Goal: Task Accomplishment & Management: Manage account settings

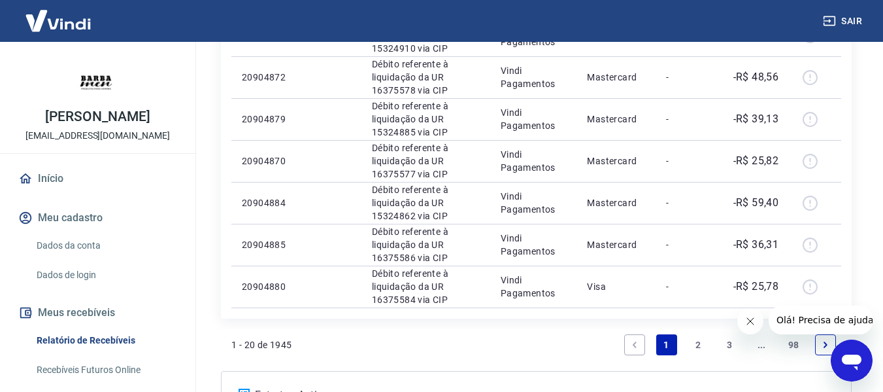
scroll to position [946, 0]
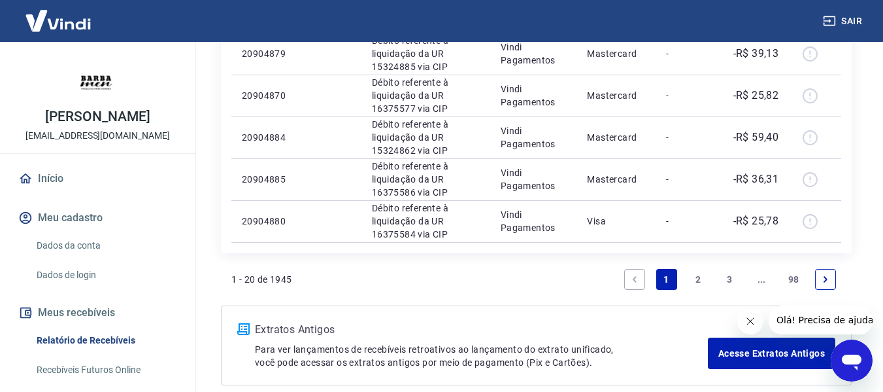
click at [694, 283] on link "2" at bounding box center [698, 279] width 21 height 21
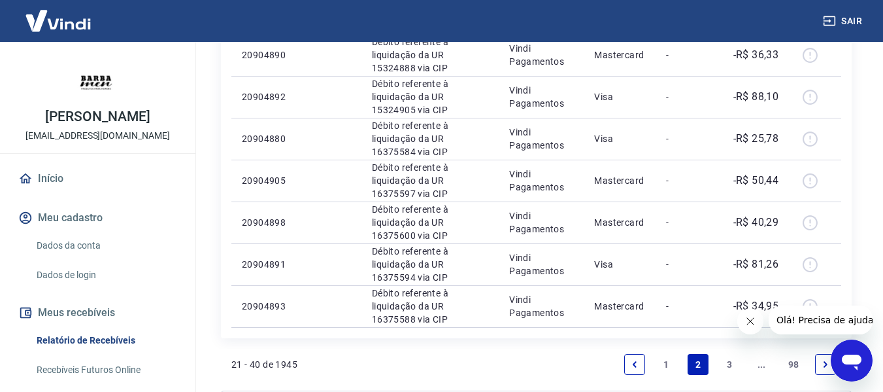
scroll to position [969, 0]
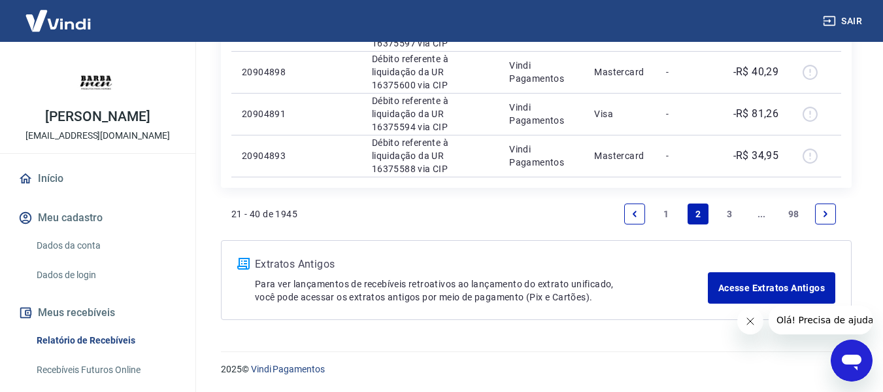
click at [724, 214] on link "3" at bounding box center [730, 213] width 21 height 21
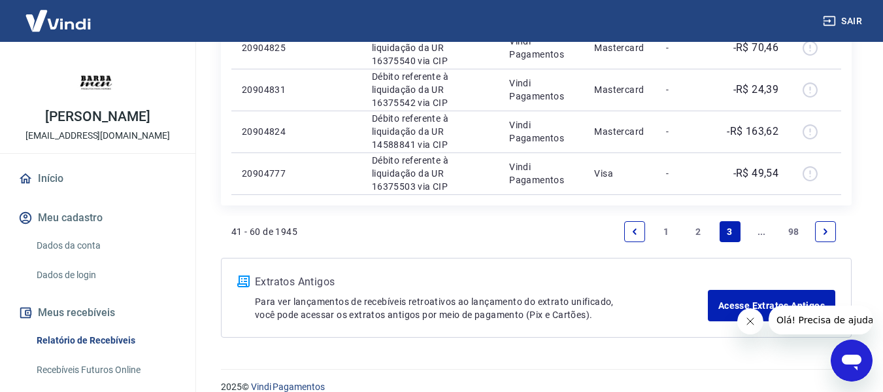
scroll to position [969, 0]
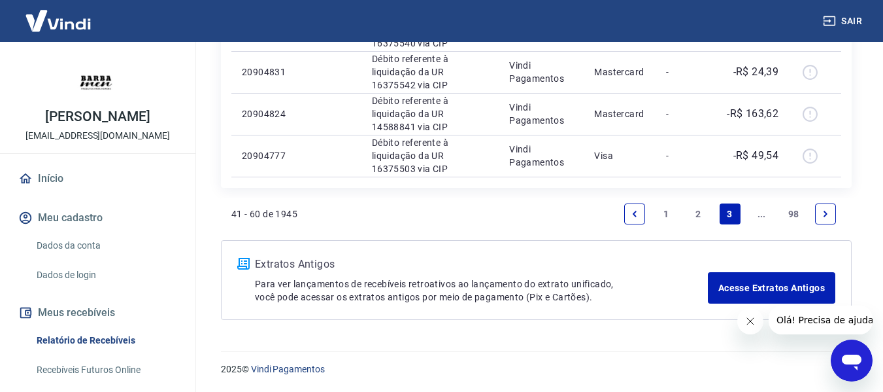
click at [761, 215] on link "..." at bounding box center [761, 213] width 21 height 21
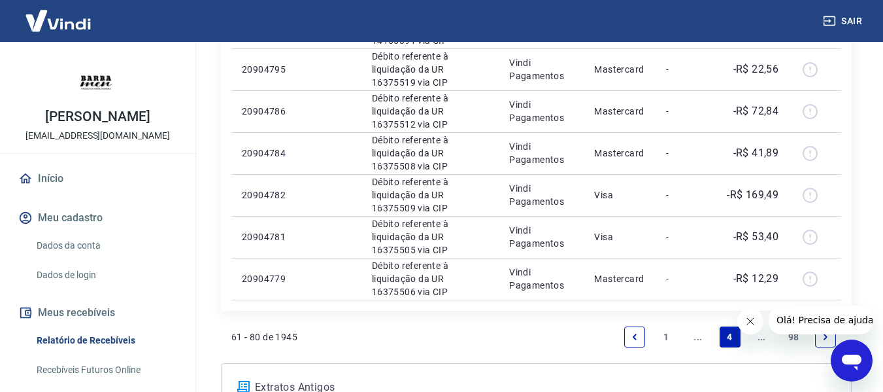
scroll to position [969, 0]
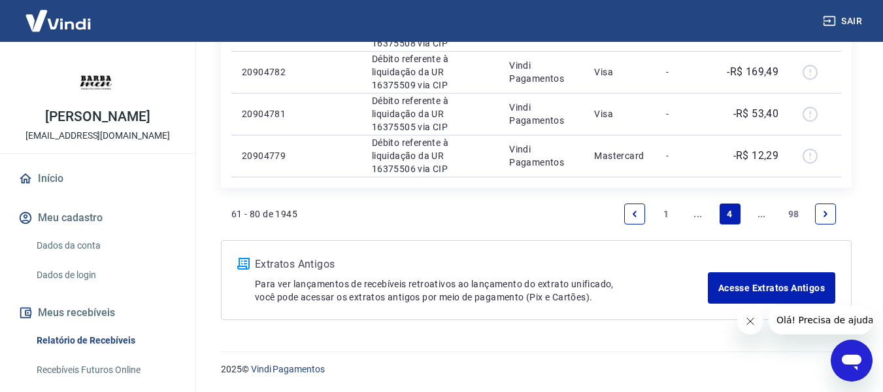
click at [761, 214] on link "..." at bounding box center [761, 213] width 21 height 21
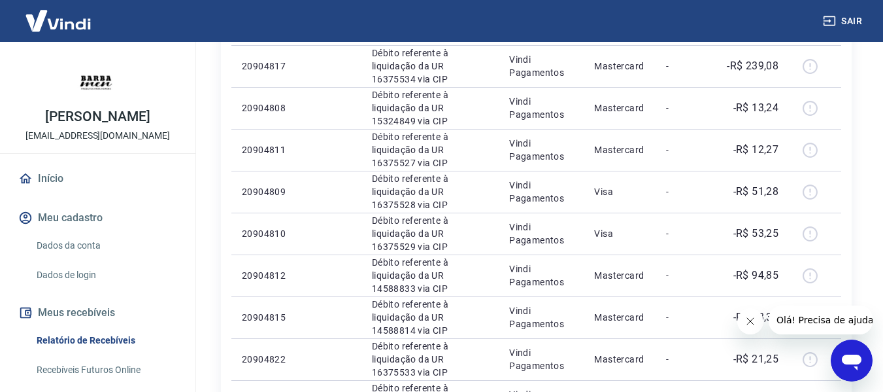
scroll to position [850, 0]
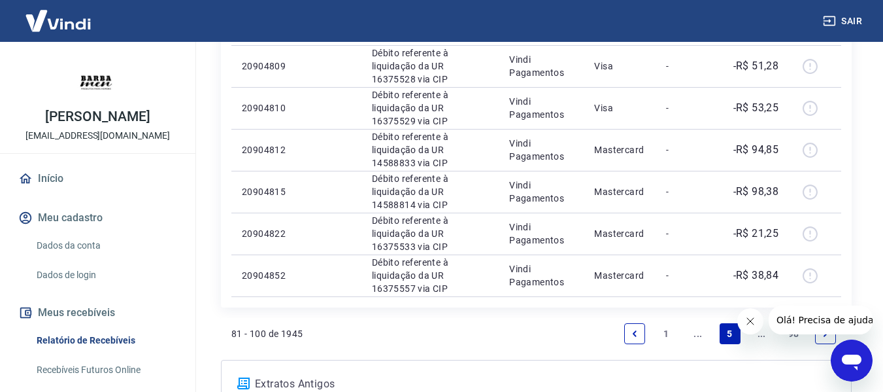
click at [758, 335] on link "..." at bounding box center [761, 333] width 21 height 21
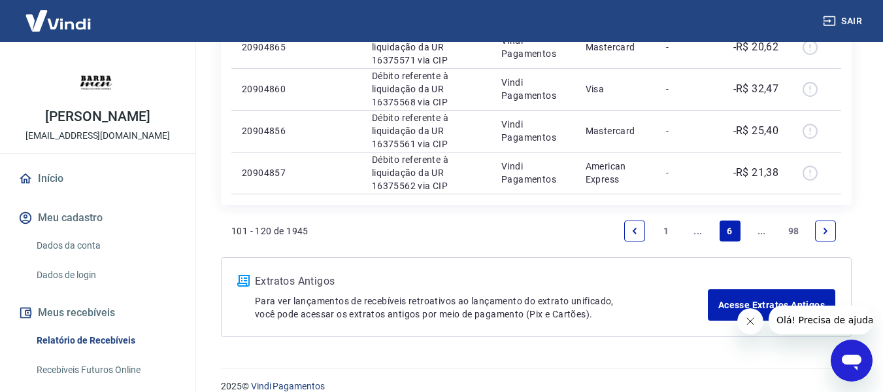
scroll to position [969, 0]
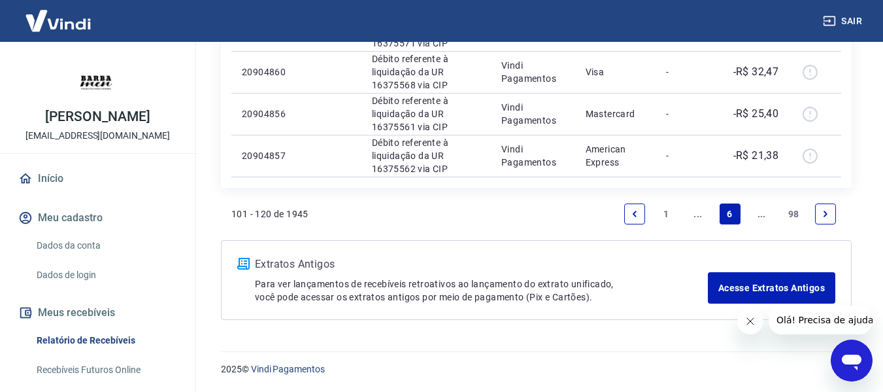
click at [760, 218] on link "..." at bounding box center [761, 213] width 21 height 21
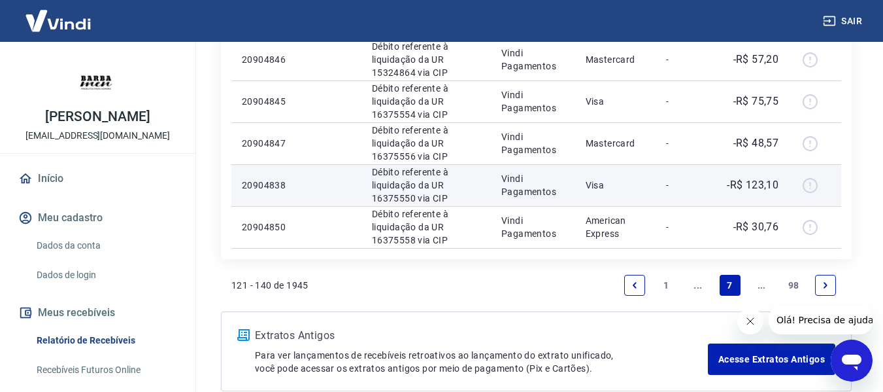
scroll to position [969, 0]
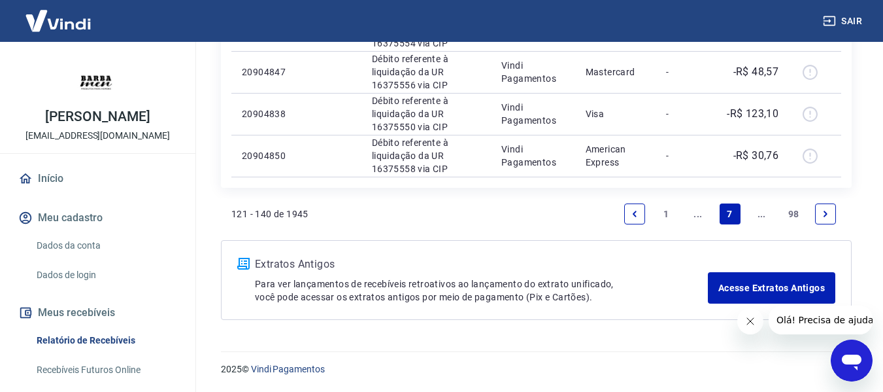
click at [760, 219] on link "..." at bounding box center [761, 213] width 21 height 21
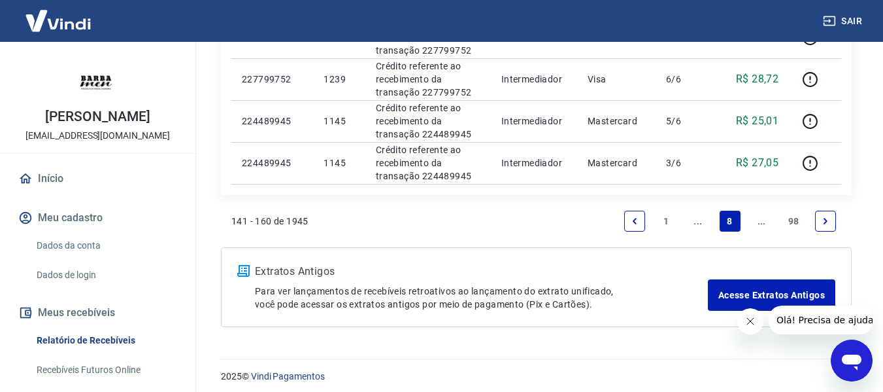
scroll to position [1095, 0]
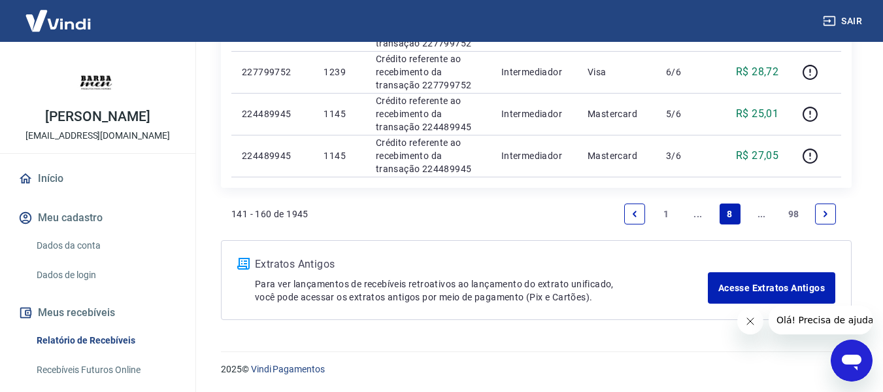
click at [764, 216] on link "..." at bounding box center [761, 213] width 21 height 21
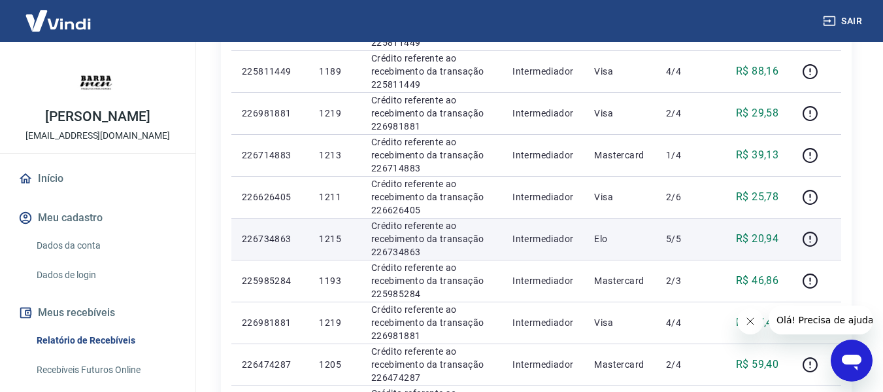
scroll to position [969, 0]
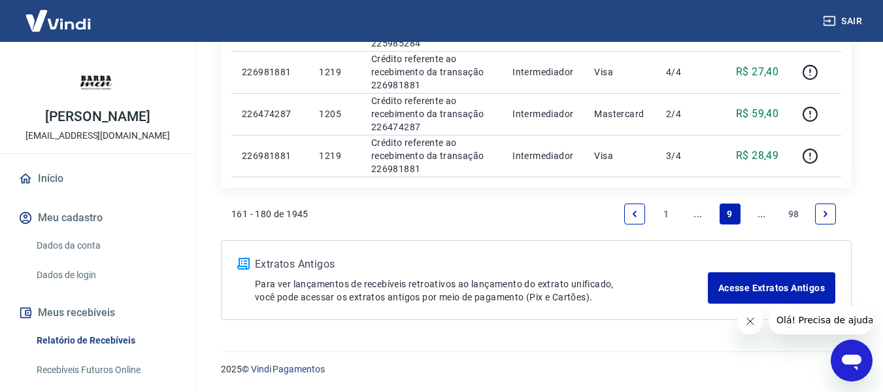
click at [757, 213] on link "..." at bounding box center [761, 213] width 21 height 21
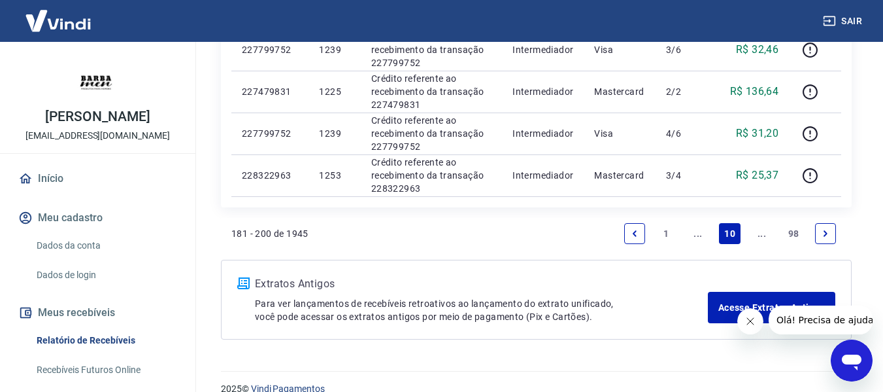
scroll to position [969, 0]
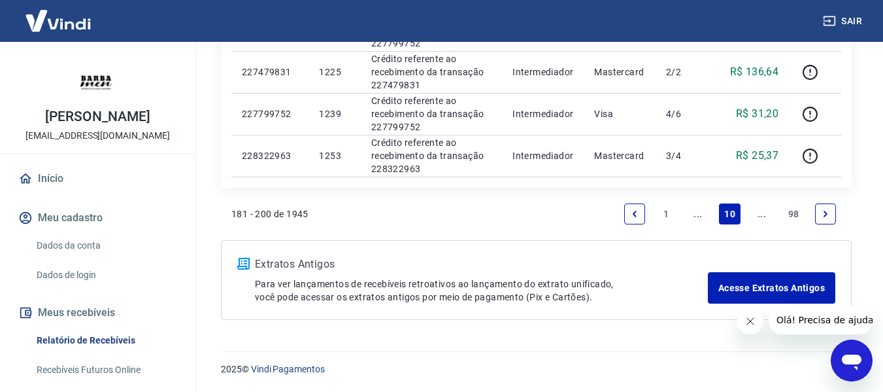
click at [754, 212] on link "..." at bounding box center [761, 213] width 21 height 21
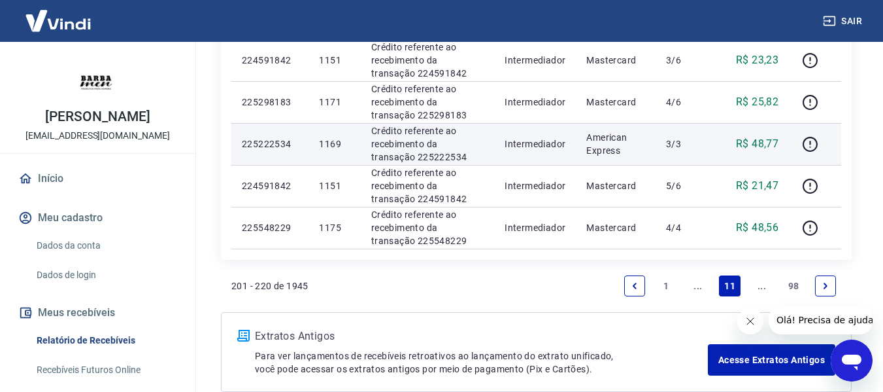
scroll to position [969, 0]
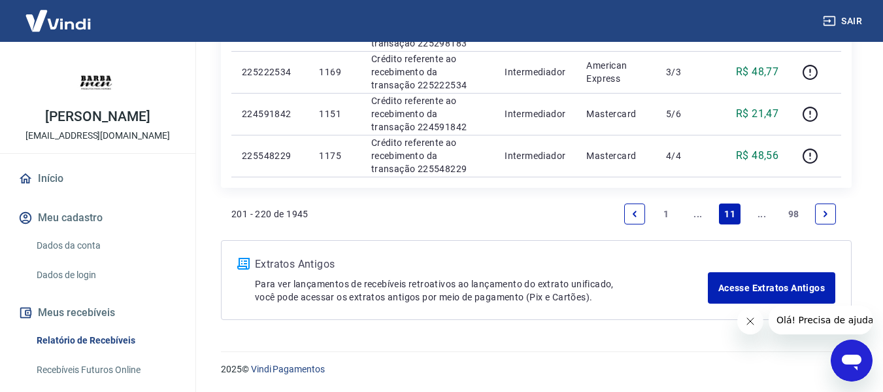
click at [763, 216] on link "..." at bounding box center [761, 213] width 21 height 21
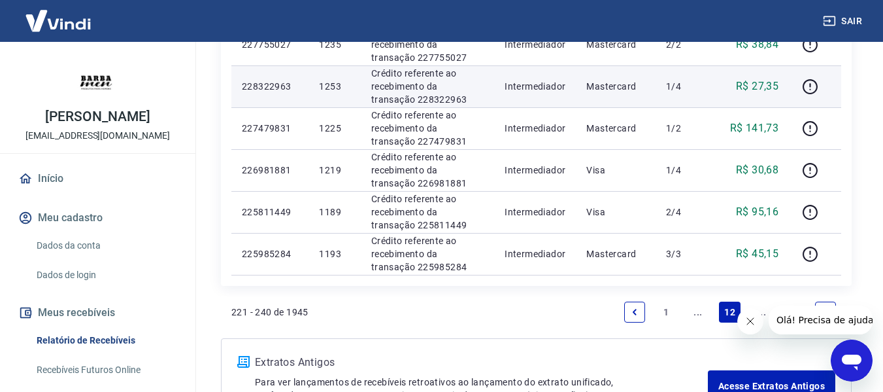
scroll to position [969, 0]
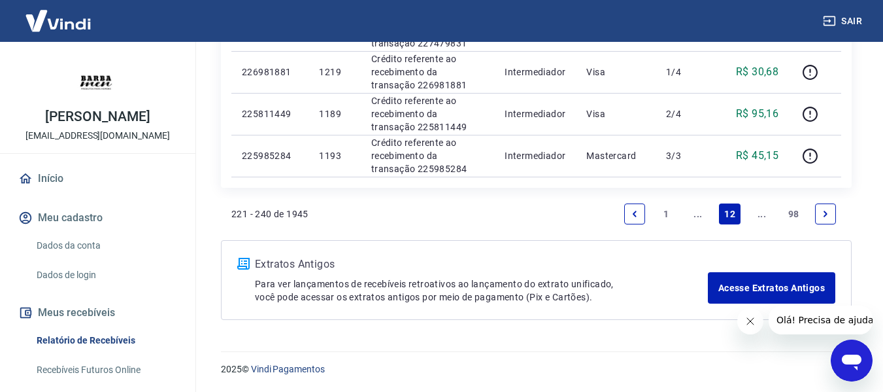
click at [766, 217] on link "..." at bounding box center [761, 213] width 21 height 21
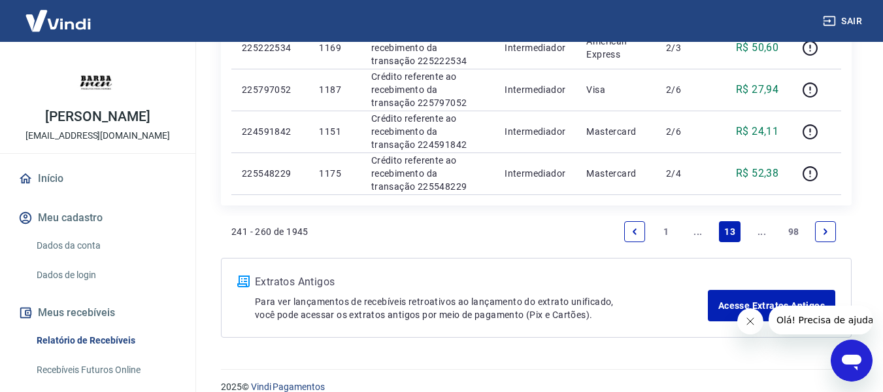
scroll to position [969, 0]
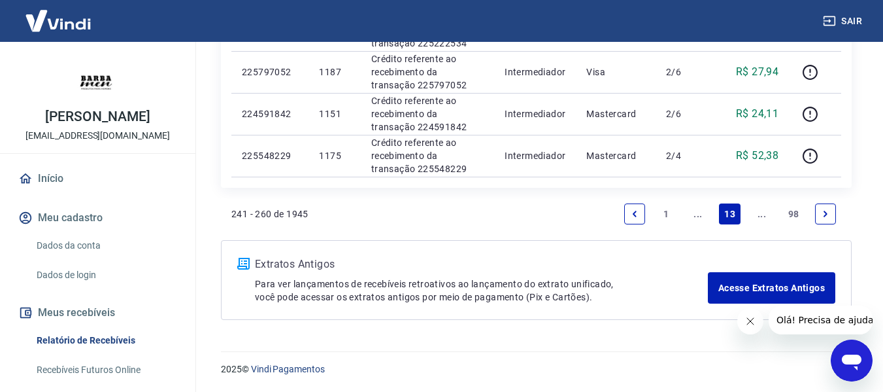
click at [764, 209] on link "..." at bounding box center [761, 213] width 21 height 21
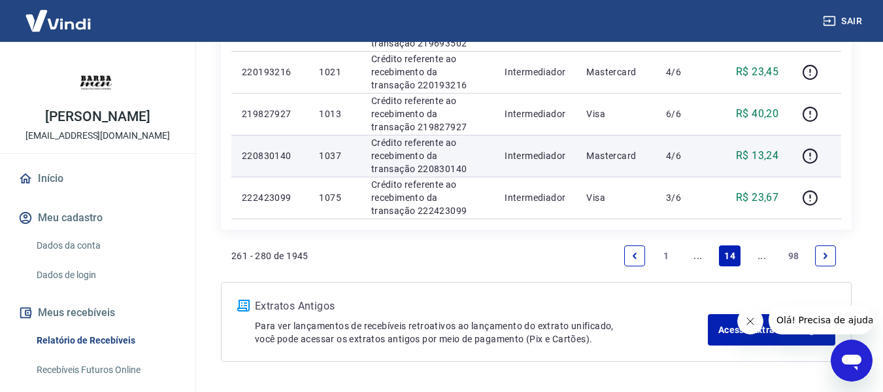
scroll to position [969, 0]
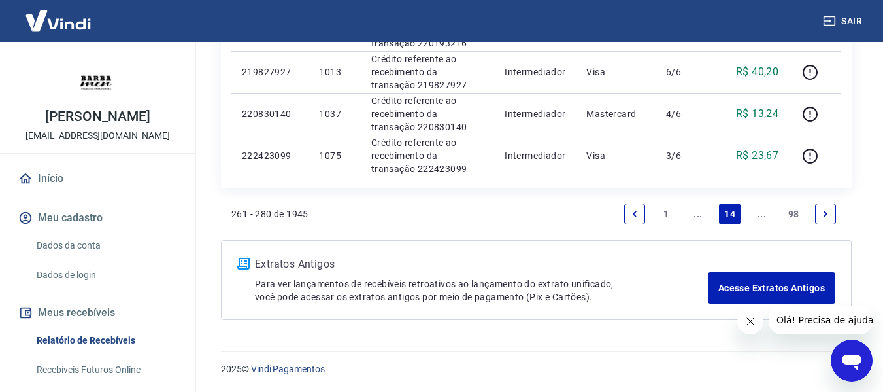
click at [758, 216] on link "..." at bounding box center [761, 213] width 21 height 21
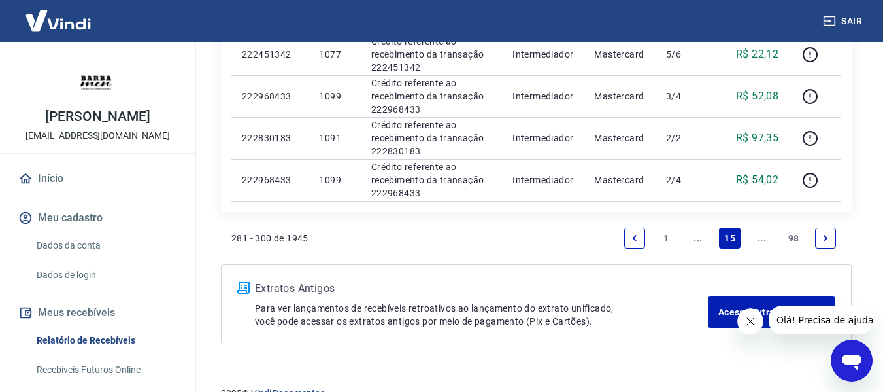
scroll to position [969, 0]
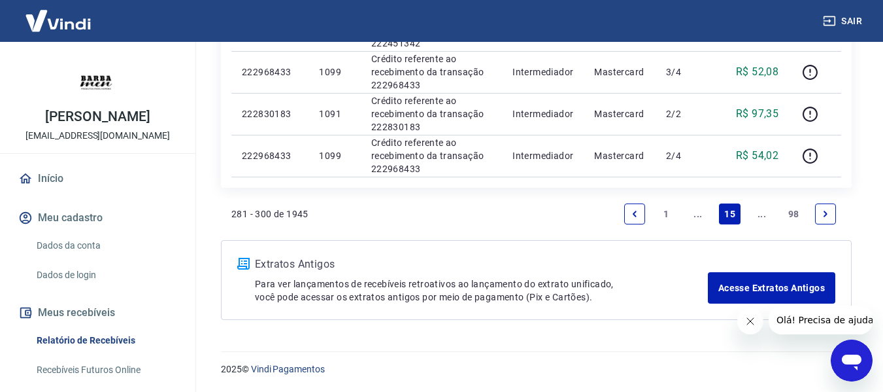
click at [759, 210] on link "..." at bounding box center [761, 213] width 21 height 21
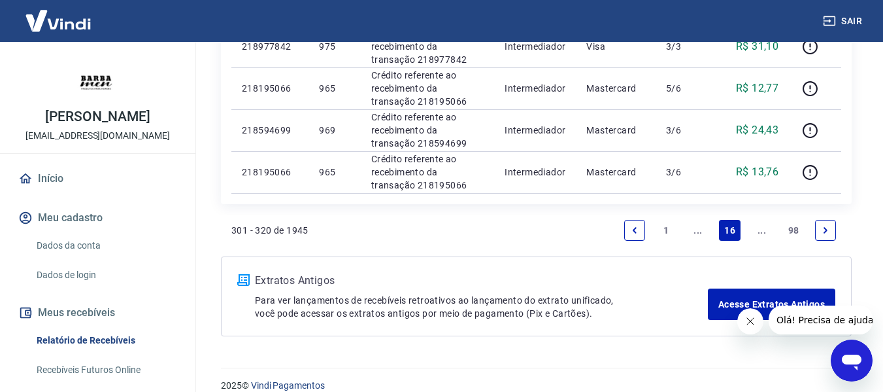
scroll to position [969, 0]
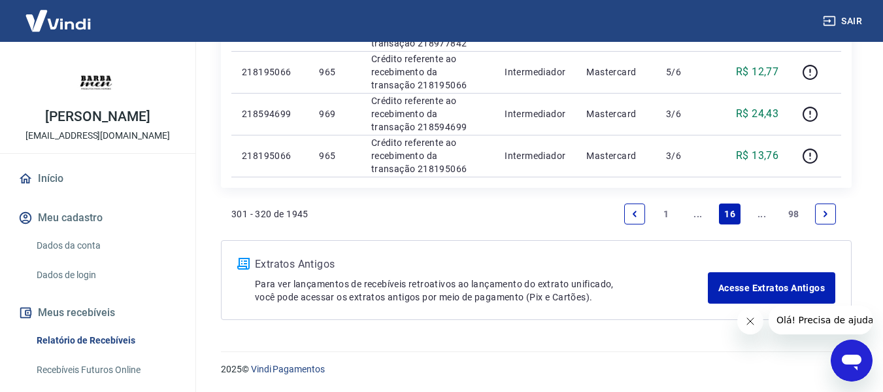
click at [759, 211] on link "..." at bounding box center [761, 213] width 21 height 21
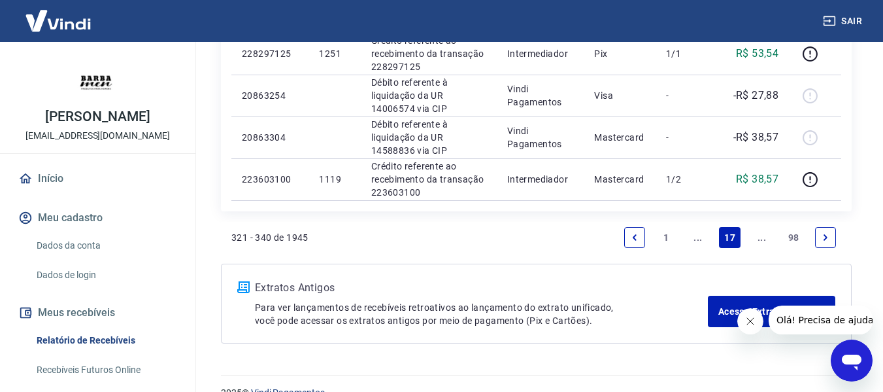
scroll to position [1011, 0]
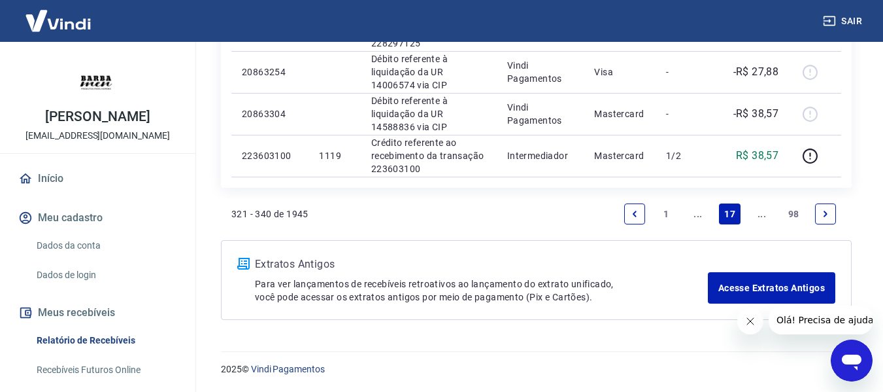
click at [699, 214] on link "..." at bounding box center [698, 213] width 21 height 21
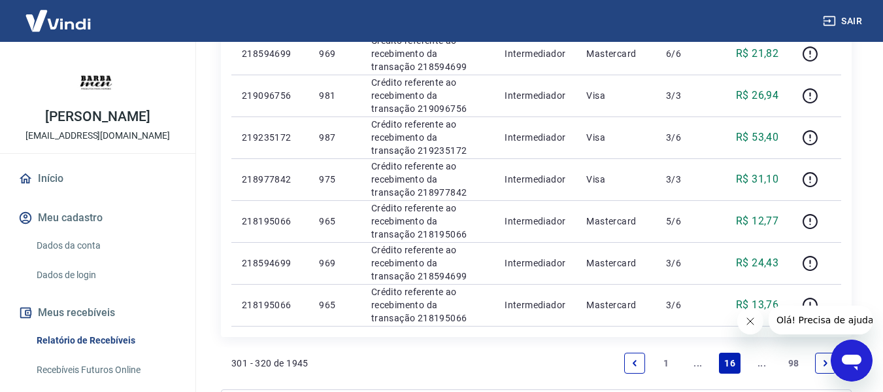
scroll to position [850, 0]
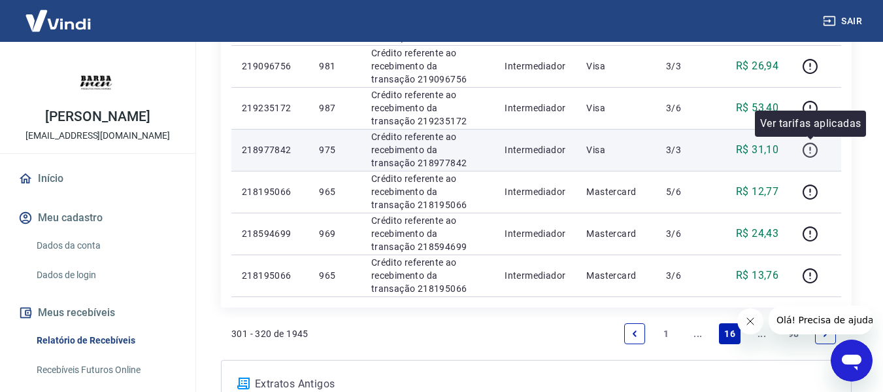
click at [807, 148] on icon "button" at bounding box center [810, 150] width 16 height 16
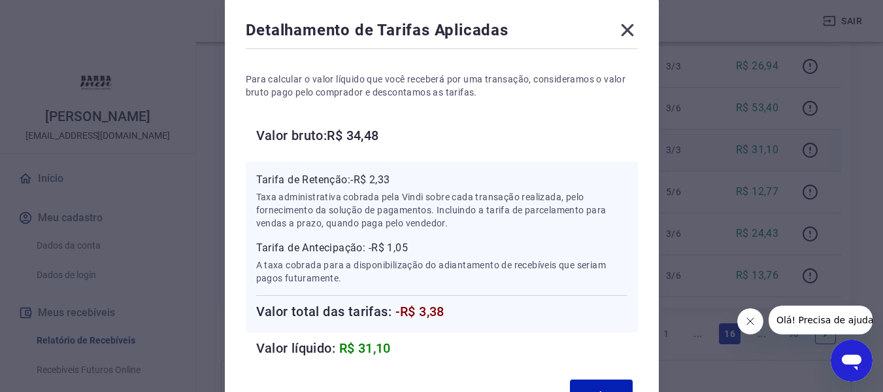
scroll to position [0, 0]
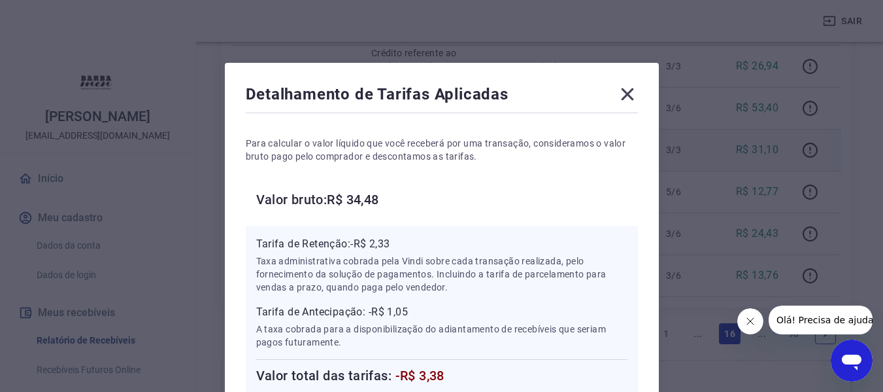
click at [621, 95] on icon at bounding box center [627, 94] width 21 height 21
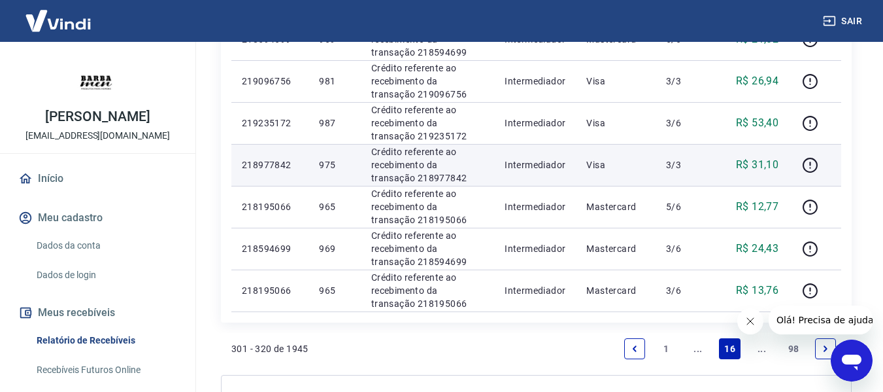
scroll to position [969, 0]
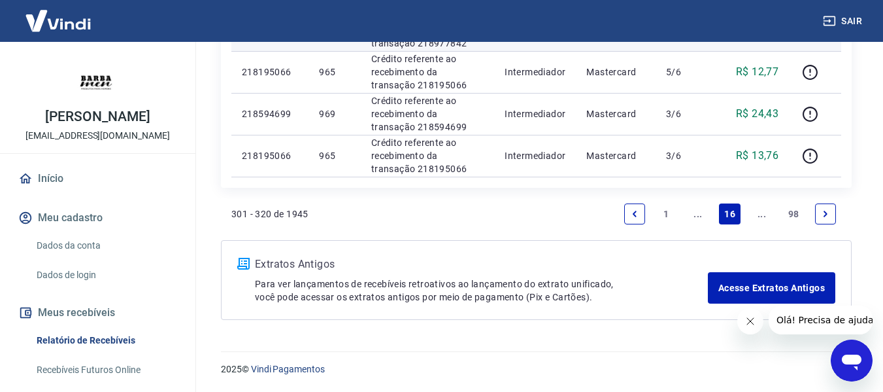
click at [633, 210] on icon "Previous page" at bounding box center [634, 213] width 9 height 9
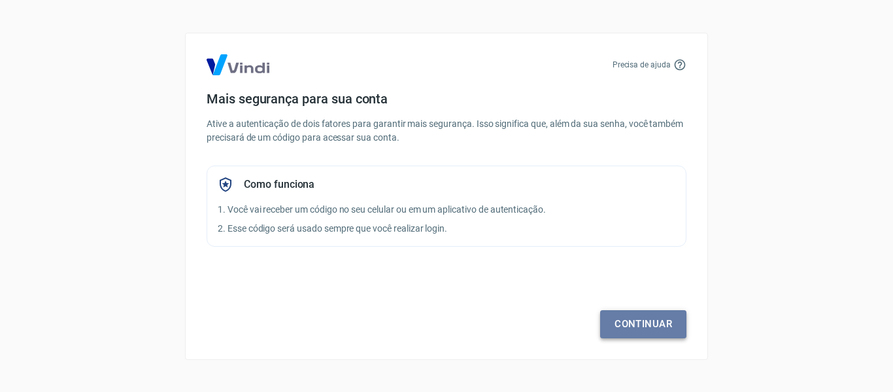
click at [645, 320] on link "Continuar" at bounding box center [643, 323] width 86 height 27
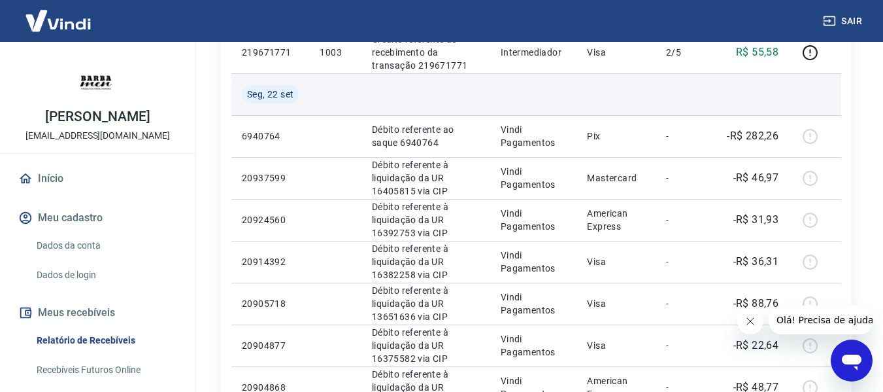
scroll to position [588, 0]
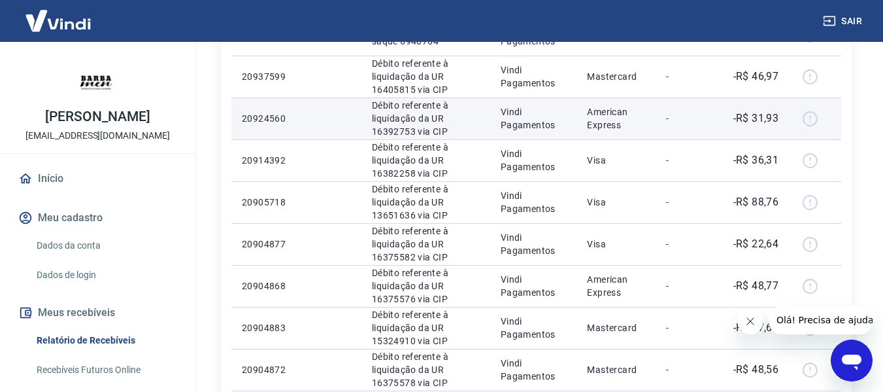
click at [813, 122] on div at bounding box center [815, 118] width 31 height 21
click at [658, 123] on td "-" at bounding box center [685, 118] width 59 height 42
click at [676, 120] on p "-" at bounding box center [685, 118] width 39 height 13
drag, startPoint x: 672, startPoint y: 120, endPoint x: 664, endPoint y: 122, distance: 8.1
click at [671, 120] on p "-" at bounding box center [685, 118] width 39 height 13
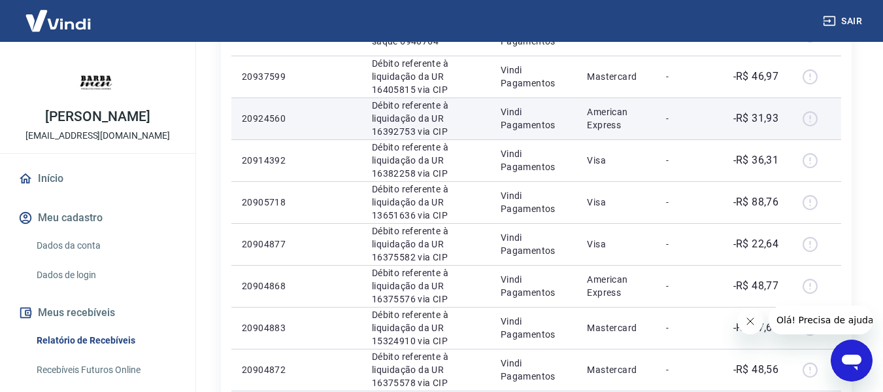
click at [534, 132] on td "Vindi Pagamentos" at bounding box center [533, 118] width 87 height 42
click at [412, 110] on p "Débito referente à liquidação da UR 16392753 via CIP" at bounding box center [426, 118] width 108 height 39
click at [432, 127] on p "Débito referente à liquidação da UR 16392753 via CIP" at bounding box center [426, 118] width 108 height 39
click at [391, 120] on p "Débito referente à liquidação da UR 16392753 via CIP" at bounding box center [426, 118] width 108 height 39
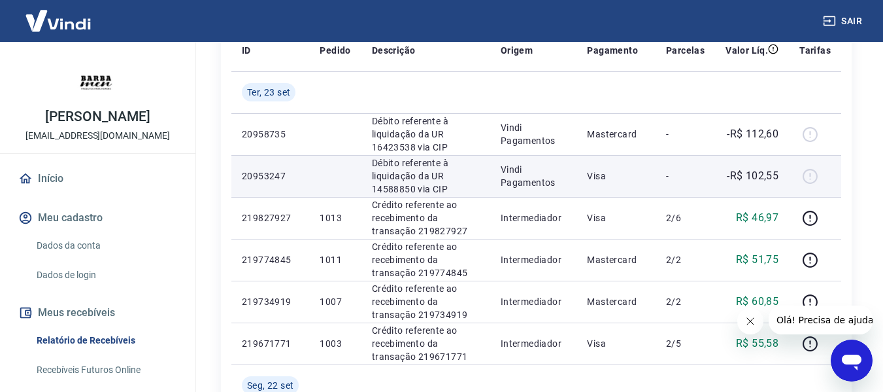
scroll to position [0, 0]
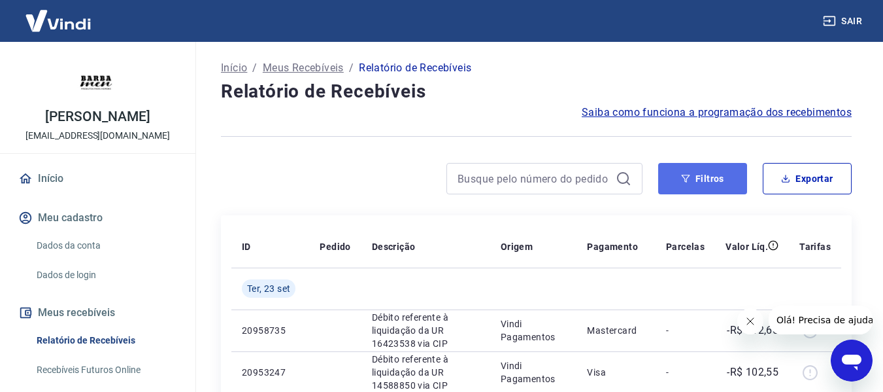
click at [702, 180] on button "Filtros" at bounding box center [702, 178] width 89 height 31
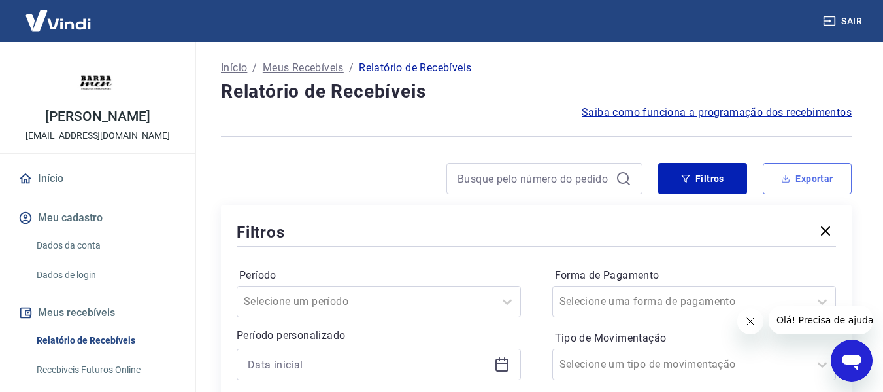
click at [790, 182] on icon "button" at bounding box center [787, 180] width 8 height 3
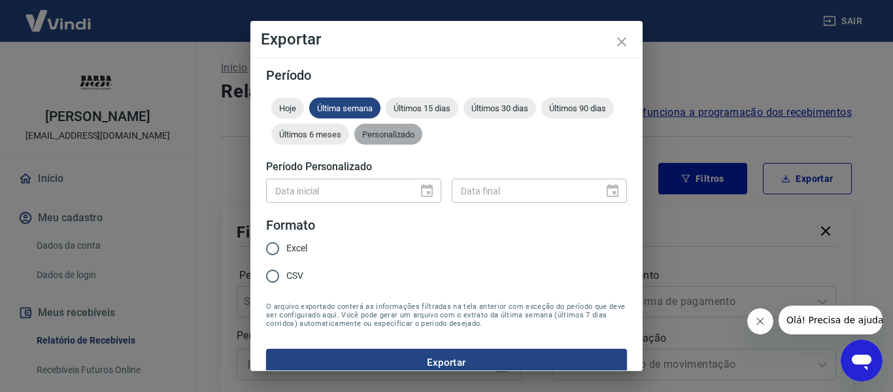
click at [422, 136] on span "Personalizado" at bounding box center [388, 134] width 68 height 10
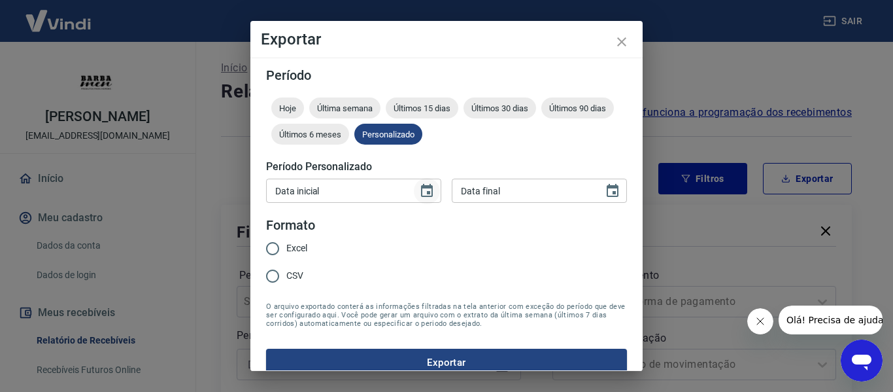
click at [426, 193] on icon "Choose date" at bounding box center [427, 191] width 16 height 16
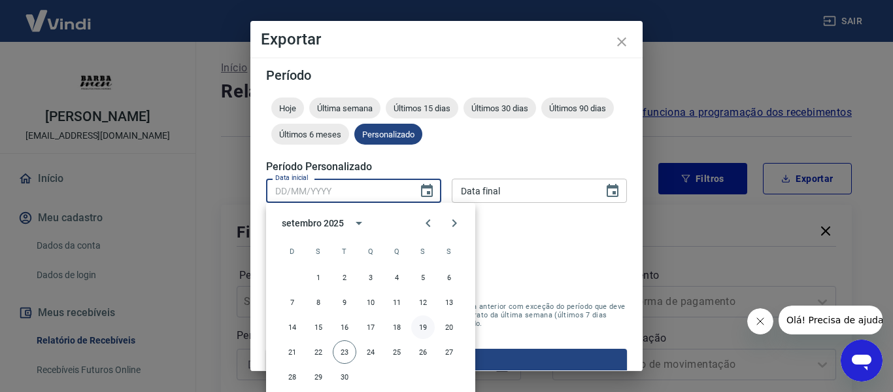
click at [428, 326] on button "19" at bounding box center [423, 327] width 24 height 24
type input "19/09/2025"
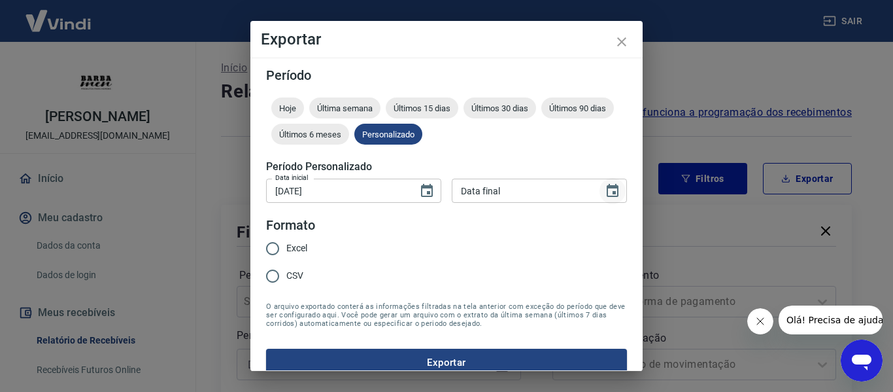
click at [607, 194] on icon "Choose date" at bounding box center [613, 190] width 12 height 13
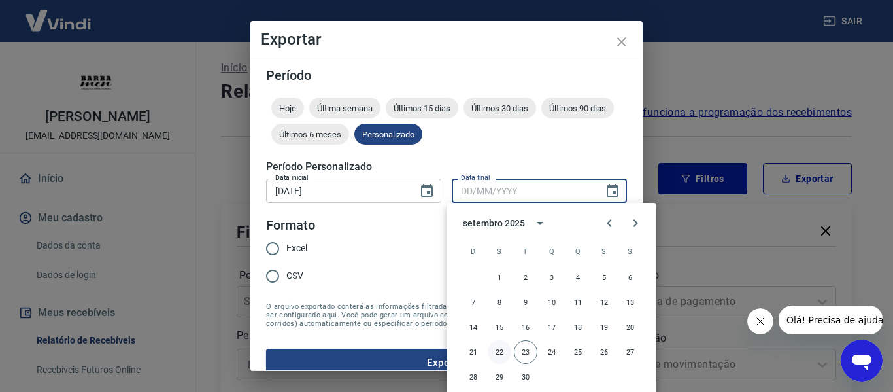
click at [502, 346] on button "22" at bounding box center [500, 352] width 24 height 24
type input "22/09/2025"
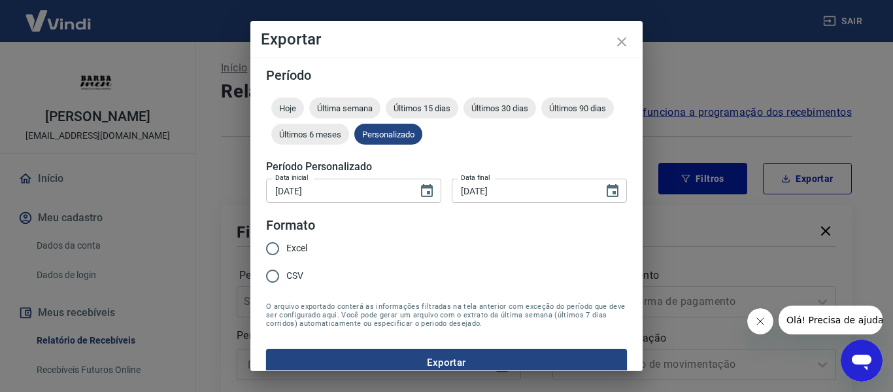
click at [296, 248] on span "Excel" at bounding box center [296, 248] width 21 height 14
click at [286, 248] on input "Excel" at bounding box center [272, 248] width 27 height 27
radio input "true"
click at [416, 360] on button "Exportar" at bounding box center [446, 361] width 361 height 27
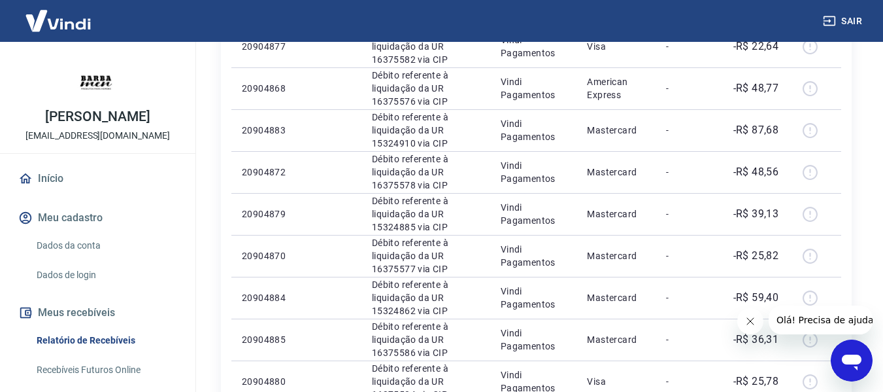
scroll to position [1040, 0]
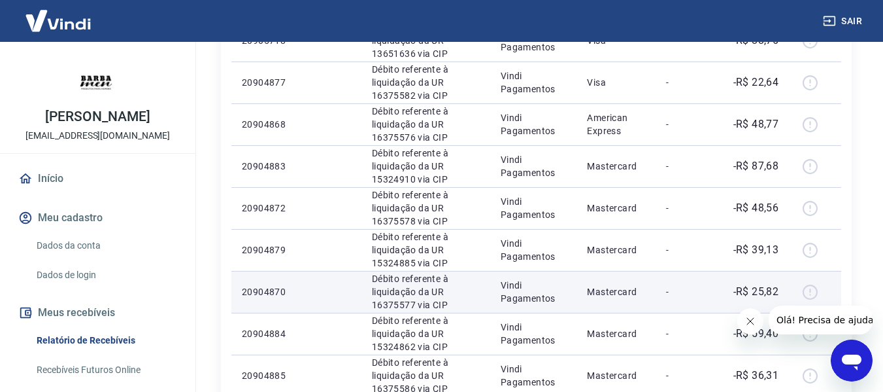
click at [810, 293] on div at bounding box center [815, 291] width 31 height 21
click at [672, 294] on p "-" at bounding box center [685, 291] width 39 height 13
click at [669, 294] on p "-" at bounding box center [685, 291] width 39 height 13
click at [574, 294] on td "Vindi Pagamentos" at bounding box center [533, 292] width 87 height 42
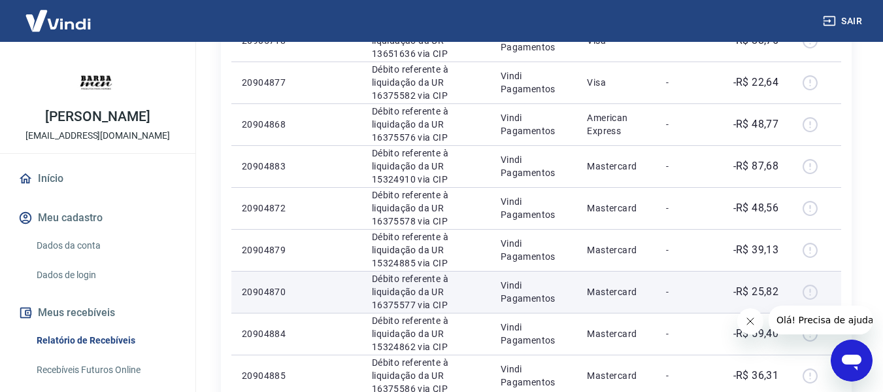
drag, startPoint x: 525, startPoint y: 290, endPoint x: 422, endPoint y: 290, distance: 102.6
click at [520, 290] on p "Vindi Pagamentos" at bounding box center [534, 291] width 66 height 26
drag, startPoint x: 416, startPoint y: 290, endPoint x: 337, endPoint y: 290, distance: 78.4
click at [409, 290] on p "Débito referente à liquidação da UR 16375577 via CIP" at bounding box center [426, 291] width 108 height 39
drag, startPoint x: 320, startPoint y: 290, endPoint x: 293, endPoint y: 284, distance: 28.0
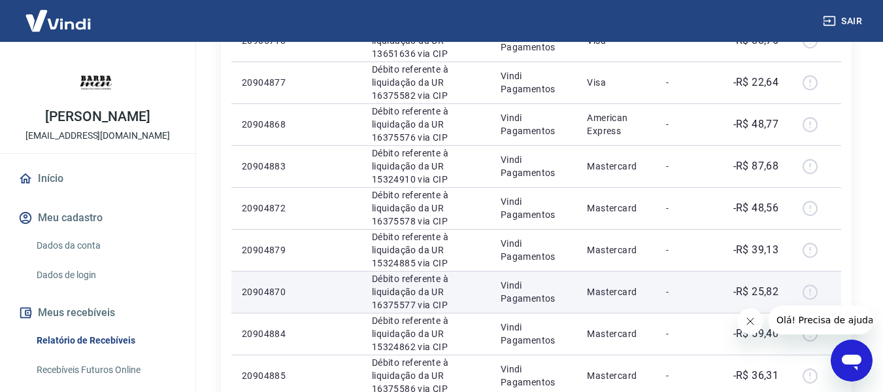
click at [309, 288] on tr "20904870 Débito referente à liquidação da UR 16375577 via CIP Vindi Pagamentos …" at bounding box center [536, 292] width 610 height 42
click at [263, 287] on p "20904870" at bounding box center [270, 291] width 57 height 13
click at [262, 288] on p "20904870" at bounding box center [270, 291] width 57 height 13
click at [348, 290] on td at bounding box center [335, 292] width 52 height 42
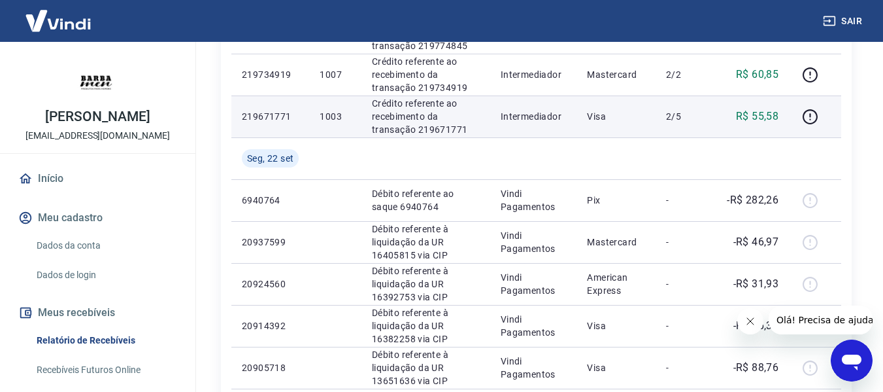
scroll to position [844, 0]
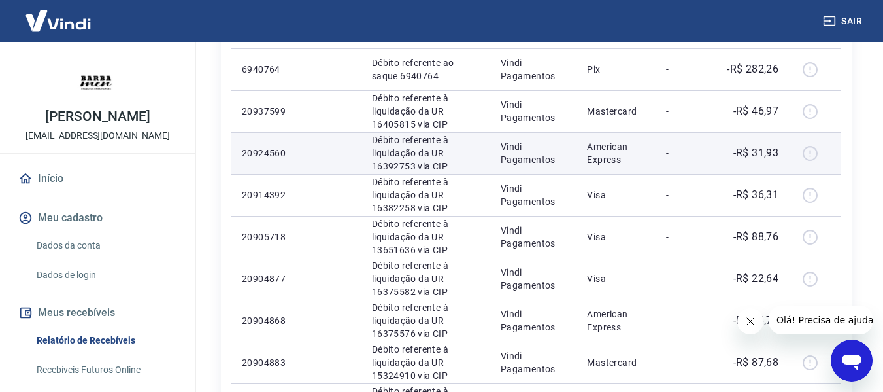
click at [541, 132] on td "Vindi Pagamentos" at bounding box center [533, 153] width 87 height 42
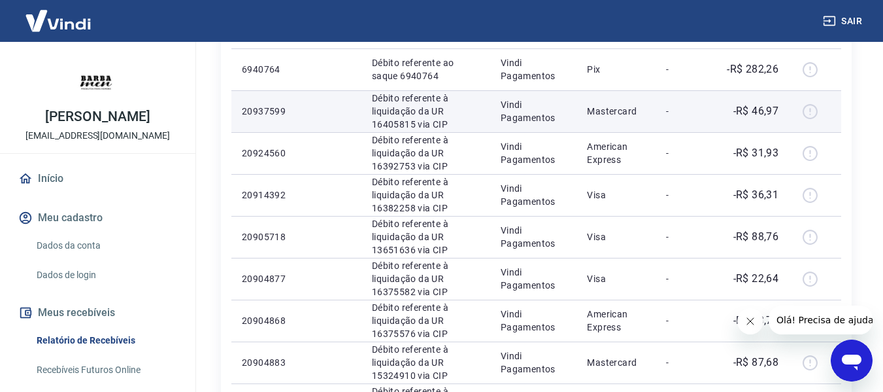
click at [545, 117] on p "Vindi Pagamentos" at bounding box center [534, 111] width 66 height 26
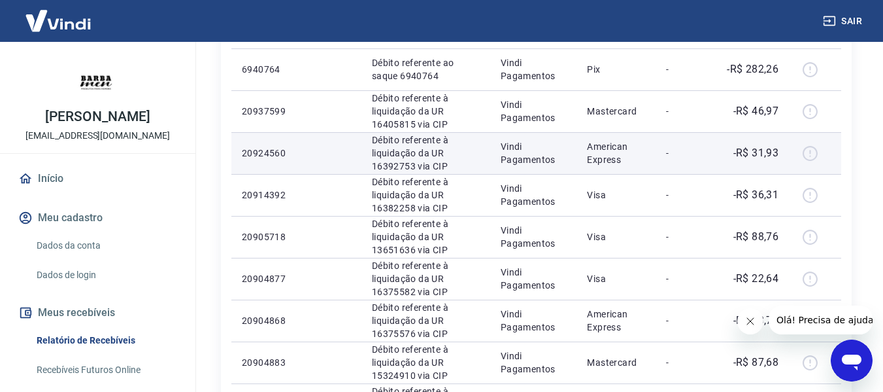
click at [558, 160] on p "Vindi Pagamentos" at bounding box center [534, 153] width 66 height 26
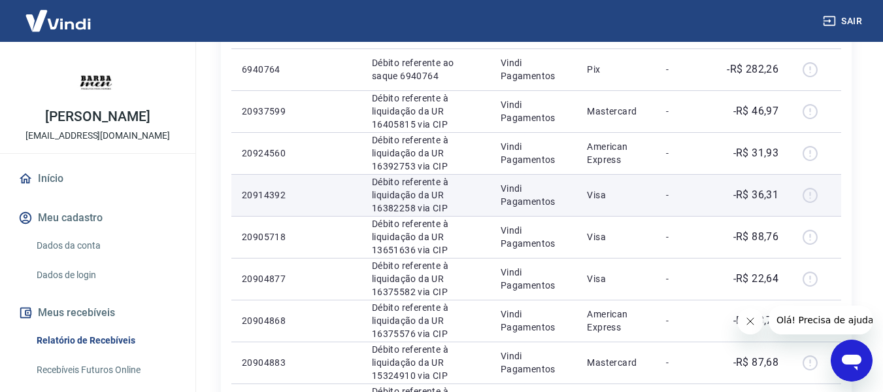
click at [590, 178] on td "Visa" at bounding box center [616, 195] width 79 height 42
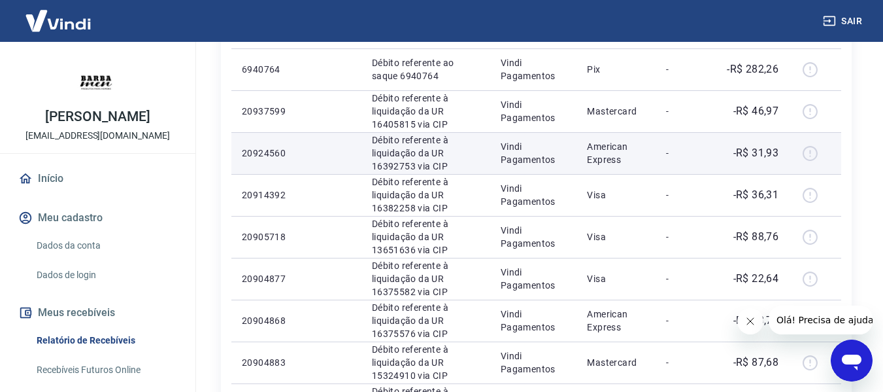
click at [609, 159] on p "American Express" at bounding box center [616, 153] width 58 height 26
click at [809, 153] on div at bounding box center [815, 153] width 31 height 21
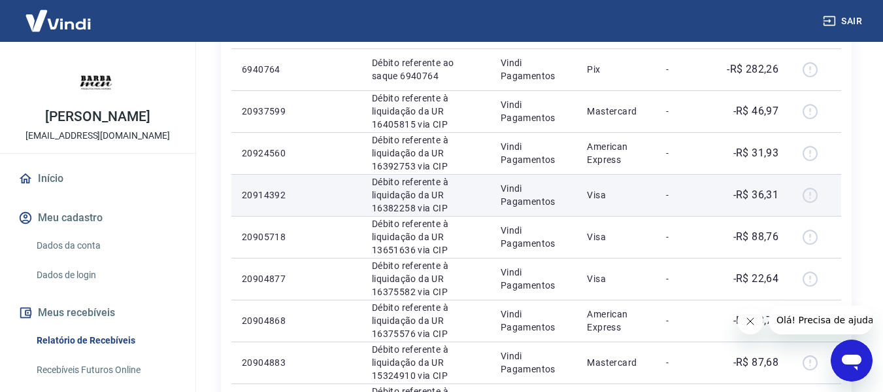
click at [766, 201] on p "-R$ 36,31" at bounding box center [756, 195] width 46 height 16
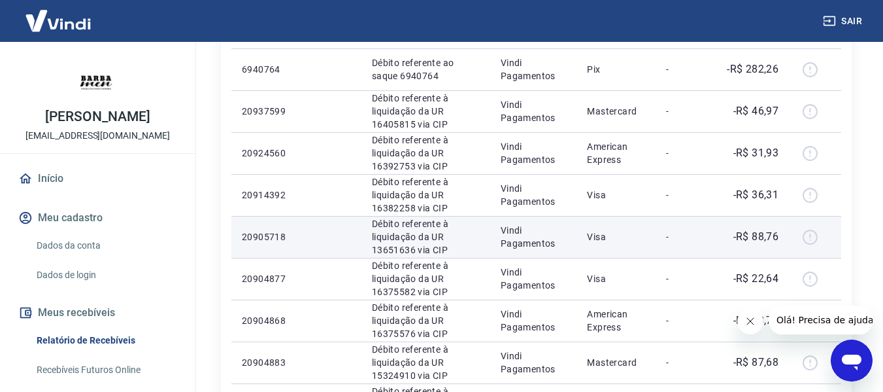
drag, startPoint x: 801, startPoint y: 191, endPoint x: 802, endPoint y: 229, distance: 37.9
click at [801, 192] on div at bounding box center [815, 194] width 31 height 21
click at [802, 230] on div at bounding box center [815, 236] width 31 height 21
click at [557, 241] on p "Vindi Pagamentos" at bounding box center [534, 237] width 66 height 26
click at [429, 241] on p "Débito referente à liquidação da UR 13651636 via CIP" at bounding box center [426, 236] width 108 height 39
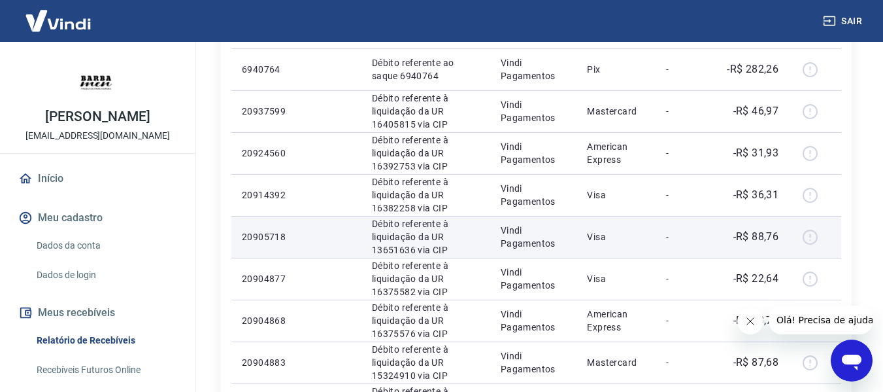
click at [305, 242] on td "20905718" at bounding box center [270, 237] width 78 height 42
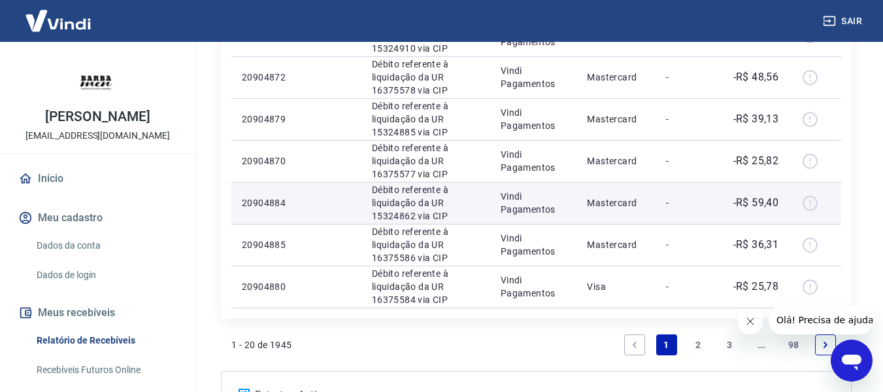
scroll to position [1236, 0]
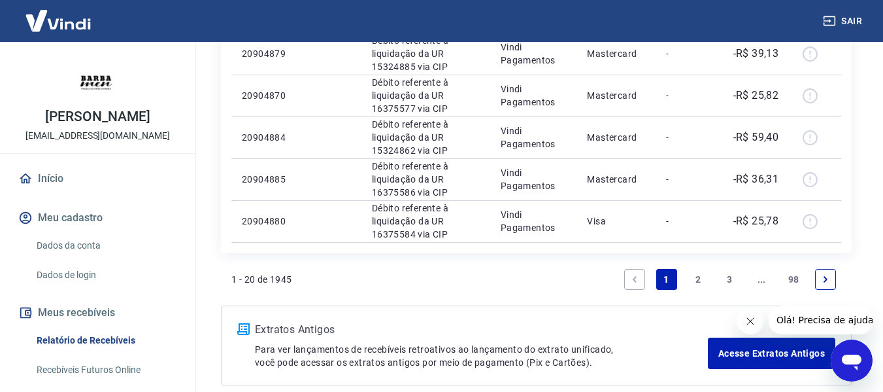
click at [666, 278] on link "1" at bounding box center [666, 279] width 21 height 21
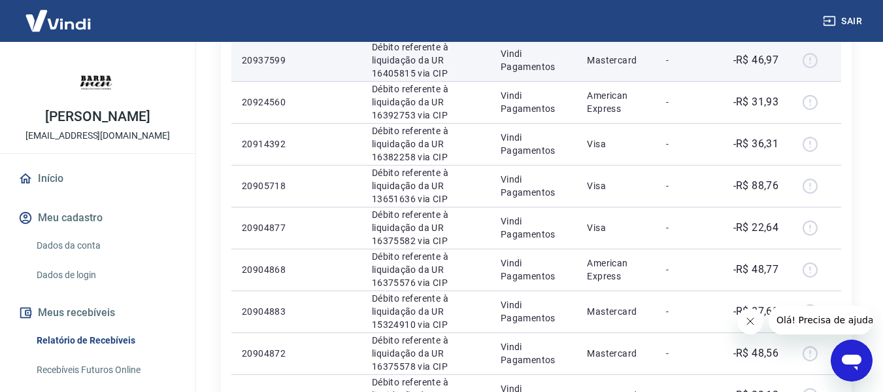
scroll to position [779, 0]
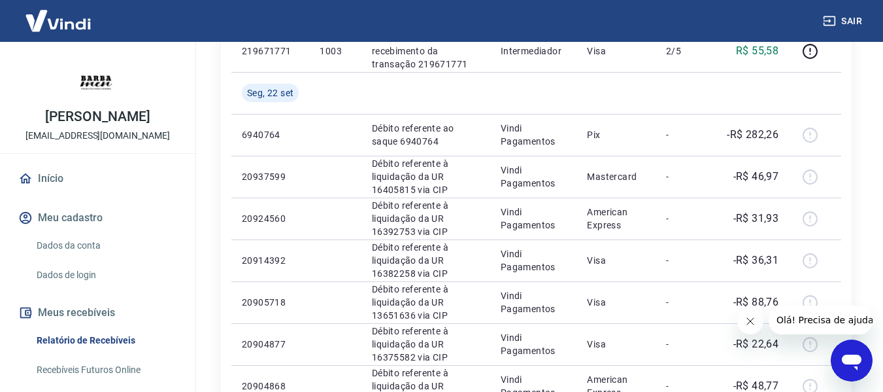
click at [871, 119] on div "Início / Meus Recebíveis / Relatório de Recebíveis Relatório de Recebíveis Saib…" at bounding box center [537, 60] width 694 height 1595
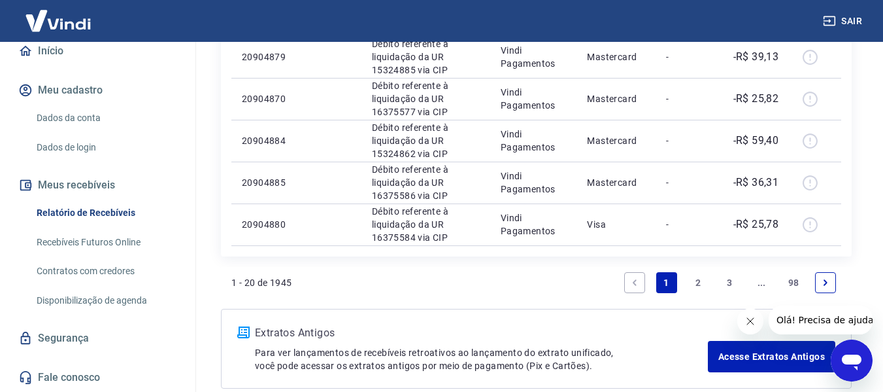
scroll to position [1011, 0]
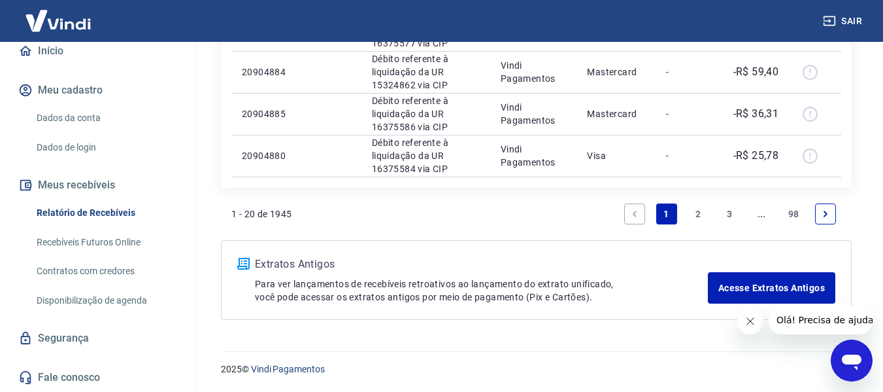
click at [745, 321] on icon "Fechar mensagem da empresa" at bounding box center [750, 321] width 10 height 10
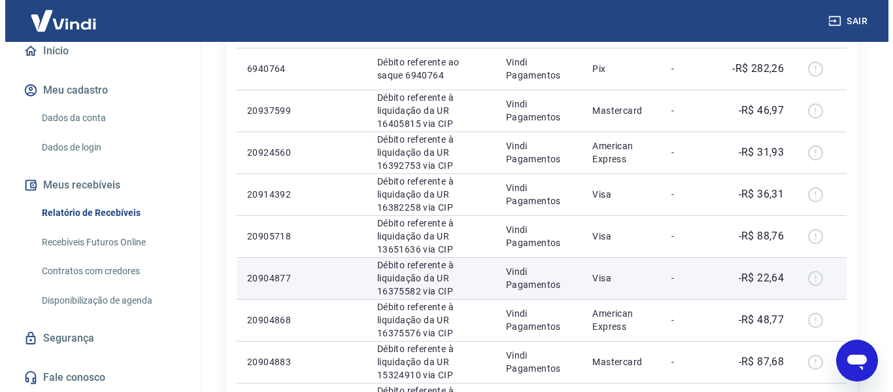
scroll to position [554, 0]
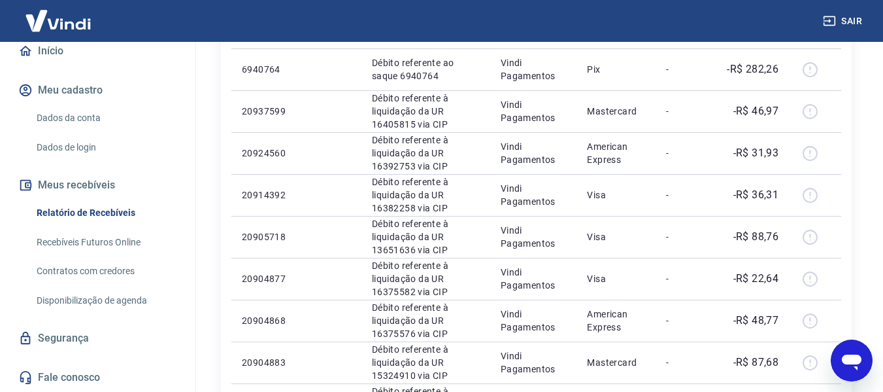
click at [52, 24] on img at bounding box center [58, 21] width 85 height 40
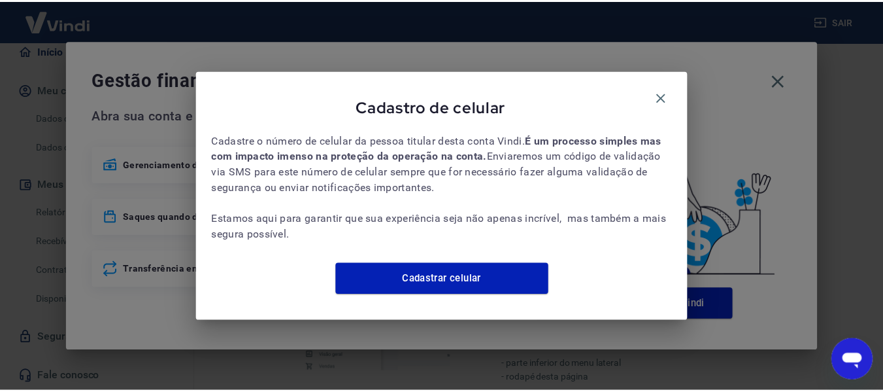
scroll to position [565, 0]
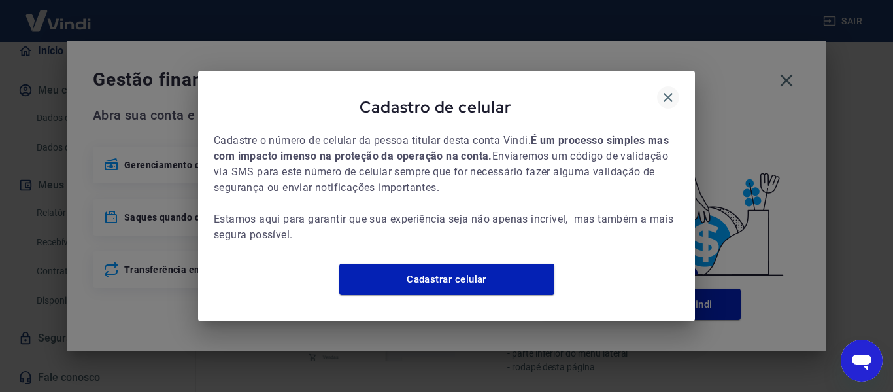
click at [668, 93] on icon "button" at bounding box center [668, 97] width 9 height 9
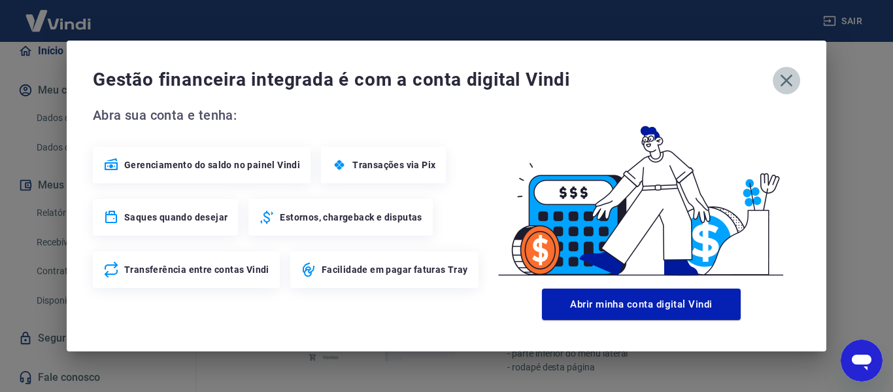
click at [786, 76] on icon "button" at bounding box center [786, 80] width 21 height 21
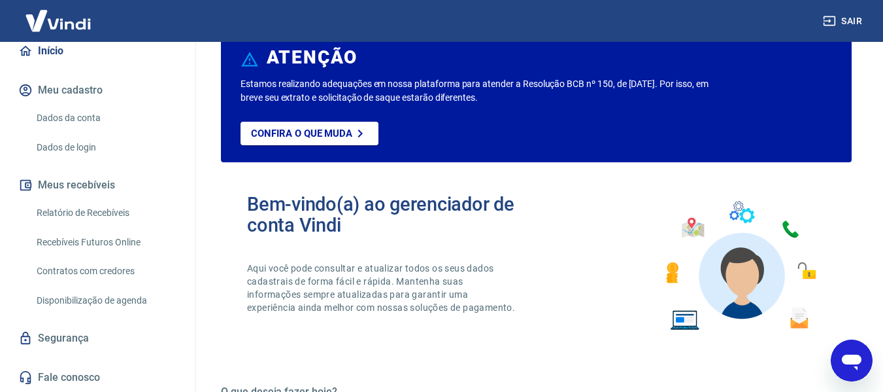
scroll to position [0, 0]
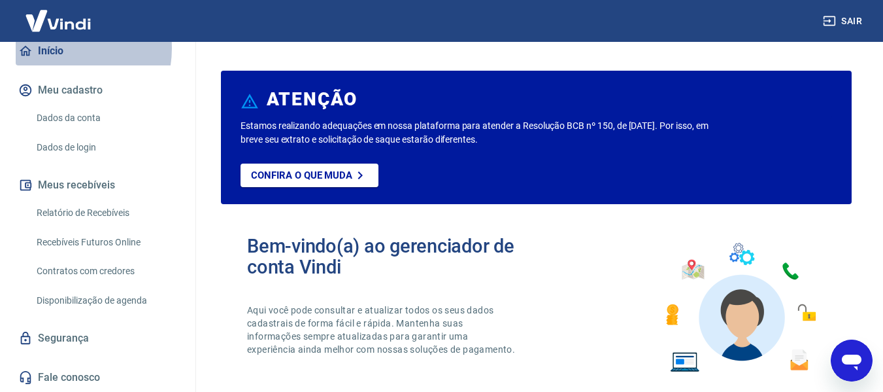
click at [53, 48] on link "Início" at bounding box center [98, 51] width 164 height 29
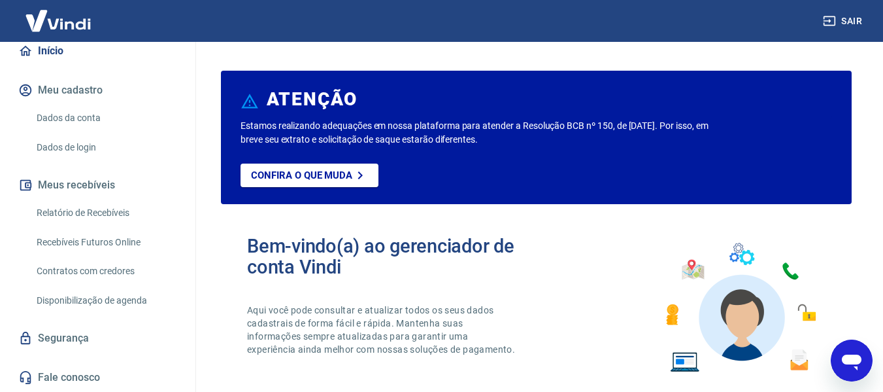
click at [53, 48] on link "Início" at bounding box center [98, 51] width 164 height 29
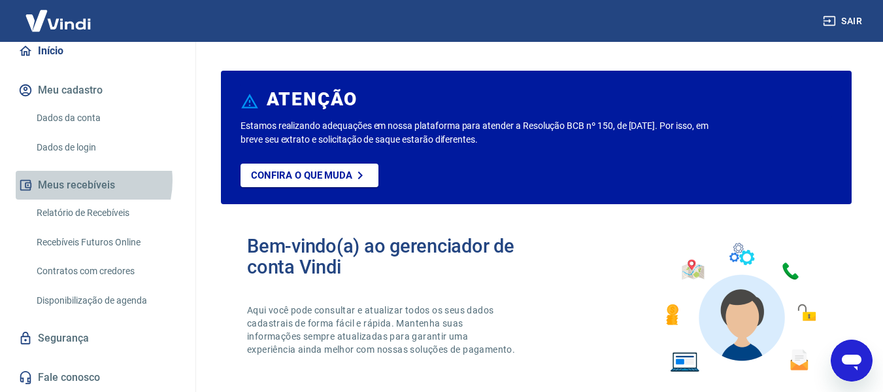
click at [78, 180] on button "Meus recebíveis" at bounding box center [98, 185] width 164 height 29
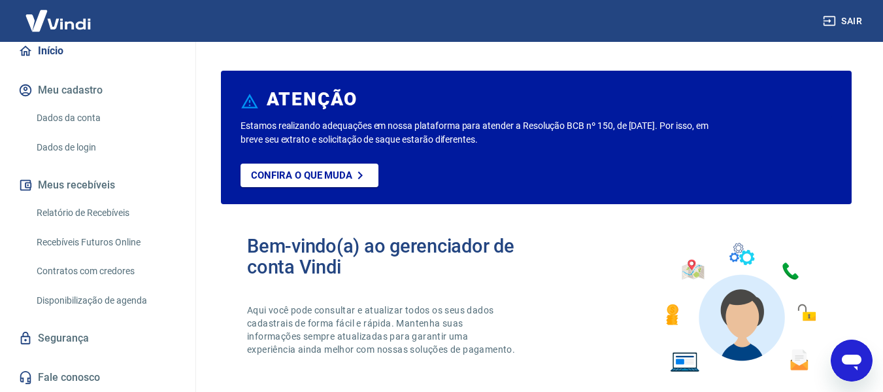
click at [78, 180] on button "Meus recebíveis" at bounding box center [98, 185] width 164 height 29
click at [291, 169] on p "Confira o que muda" at bounding box center [301, 175] width 101 height 12
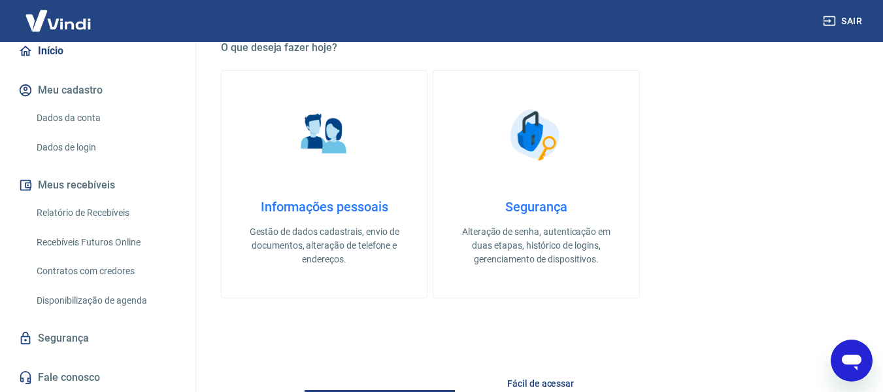
scroll to position [392, 0]
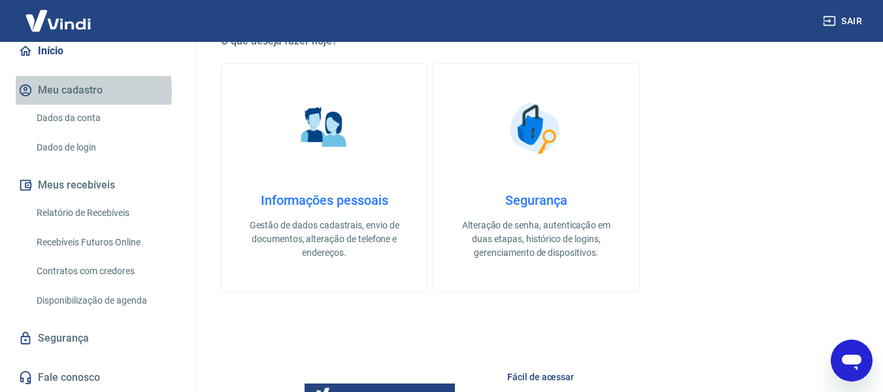
click at [48, 92] on button "Meu cadastro" at bounding box center [98, 90] width 164 height 29
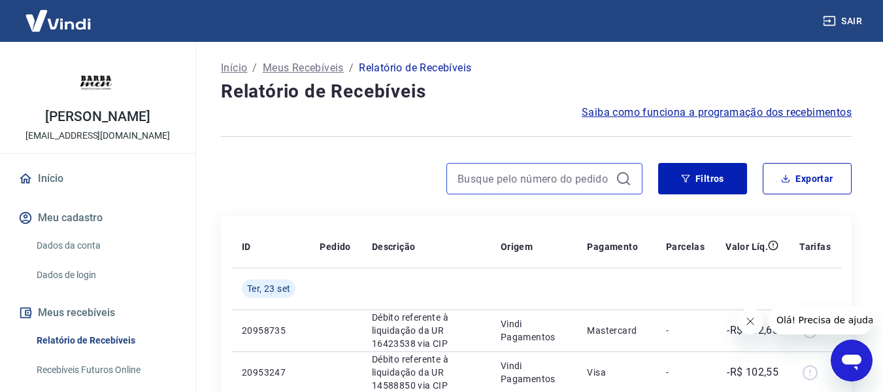
click at [489, 173] on input at bounding box center [534, 179] width 153 height 20
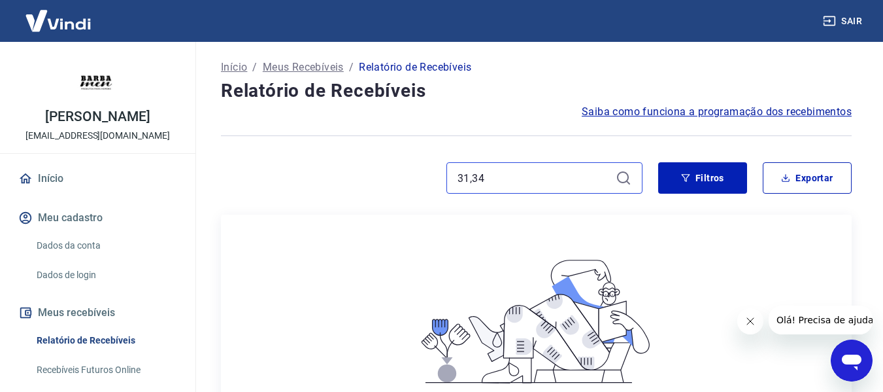
scroll to position [65, 0]
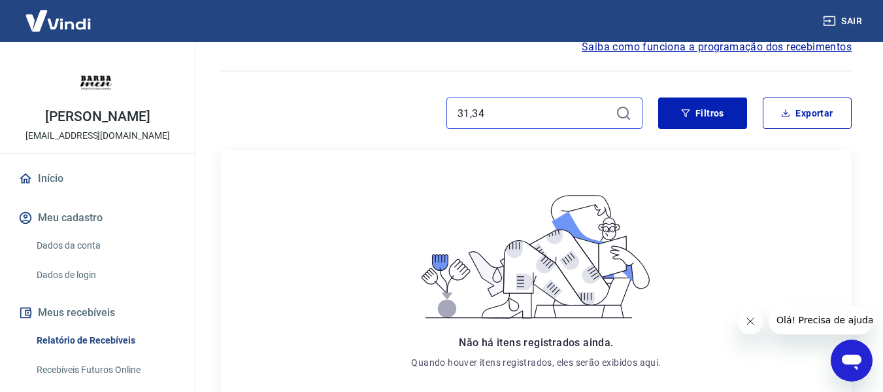
click at [517, 103] on input "31,34" at bounding box center [534, 113] width 153 height 20
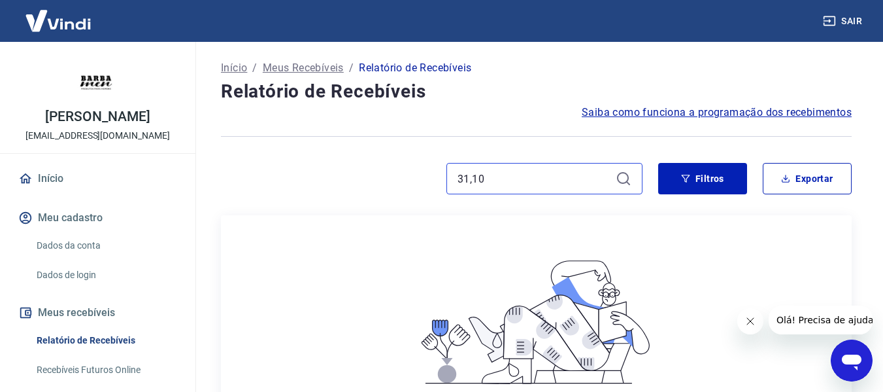
drag, startPoint x: 479, startPoint y: 185, endPoint x: 448, endPoint y: 186, distance: 30.1
click at [448, 186] on div "31,10" at bounding box center [544, 178] width 196 height 31
paste input "218977842"
type input "218977842"
drag, startPoint x: 456, startPoint y: 195, endPoint x: 461, endPoint y: 180, distance: 15.7
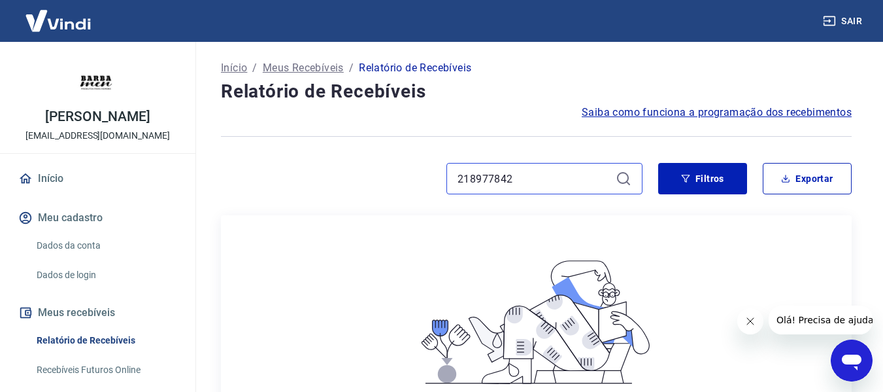
click at [452, 188] on div "218977842" at bounding box center [544, 178] width 196 height 31
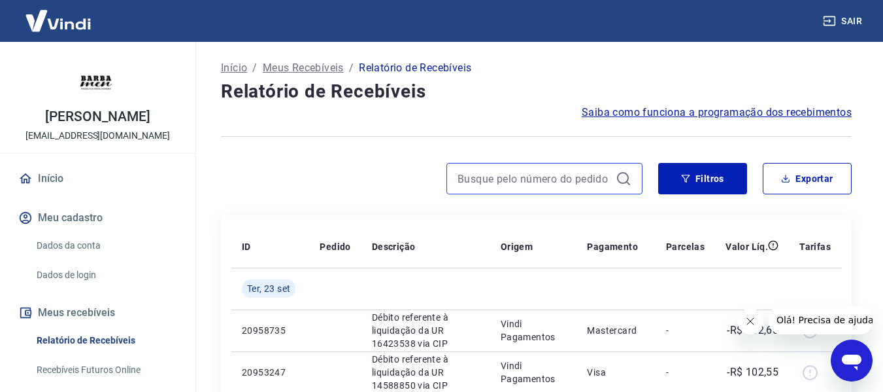
click at [498, 185] on input at bounding box center [534, 179] width 153 height 20
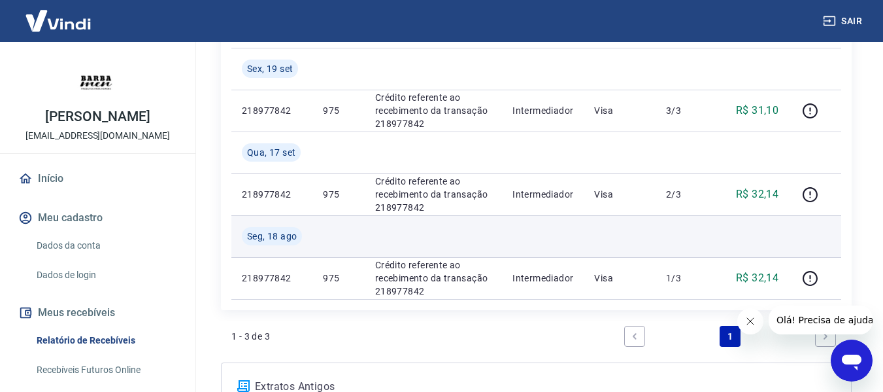
scroll to position [196, 0]
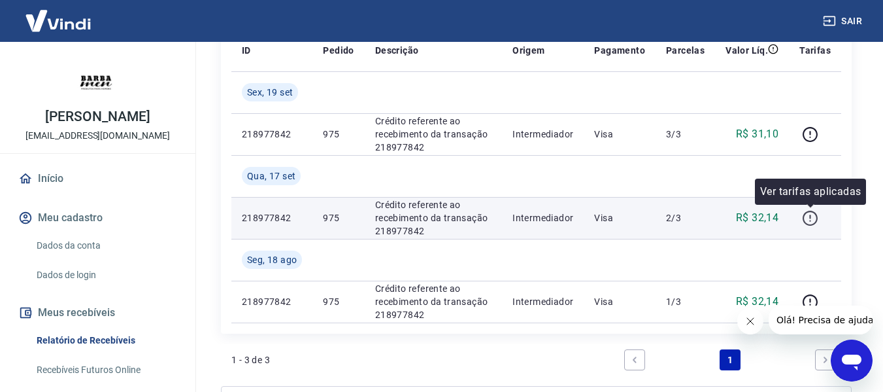
click at [807, 220] on icon "button" at bounding box center [810, 218] width 16 height 16
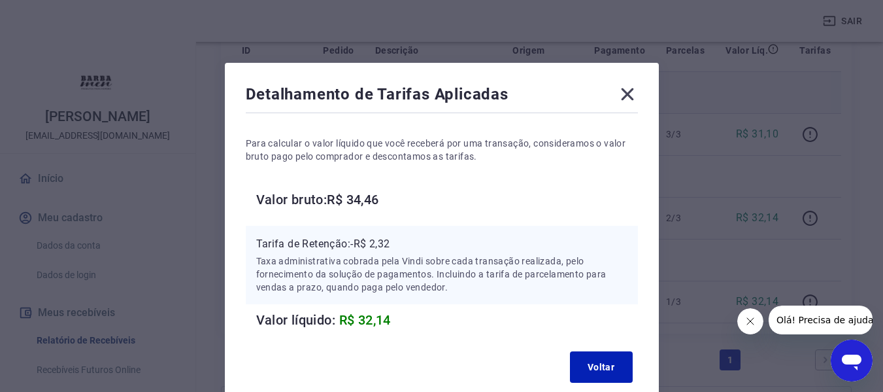
click at [624, 95] on icon at bounding box center [627, 94] width 21 height 21
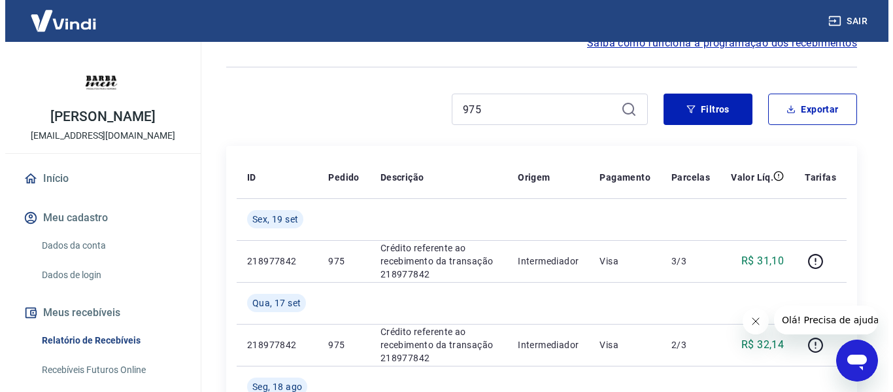
scroll to position [0, 0]
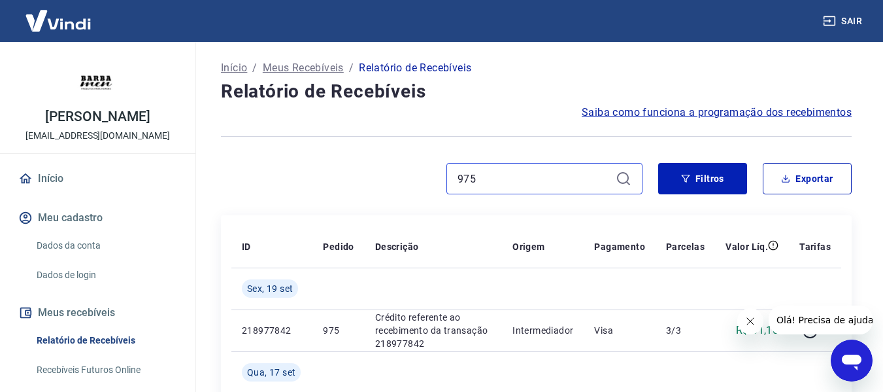
click at [467, 175] on input "975" at bounding box center [534, 179] width 153 height 20
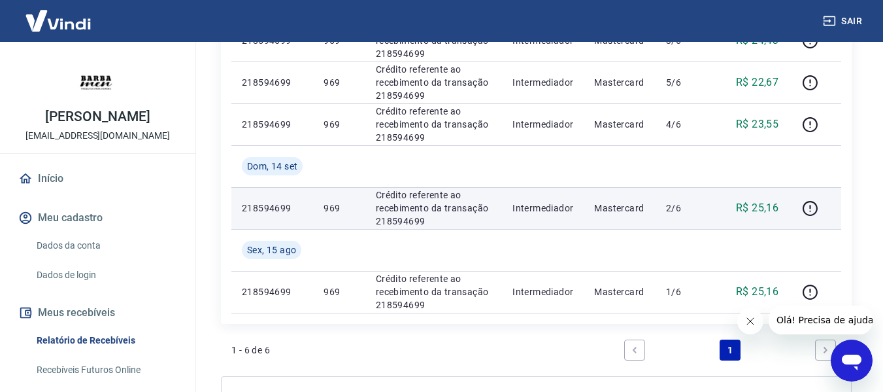
scroll to position [337, 0]
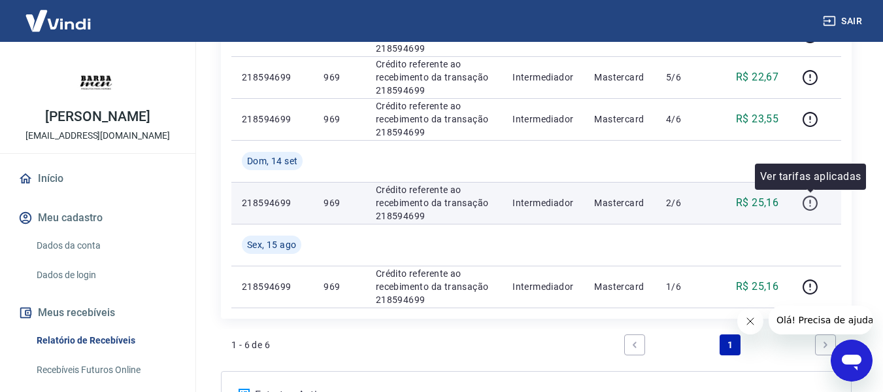
click at [808, 201] on icon "button" at bounding box center [810, 203] width 16 height 16
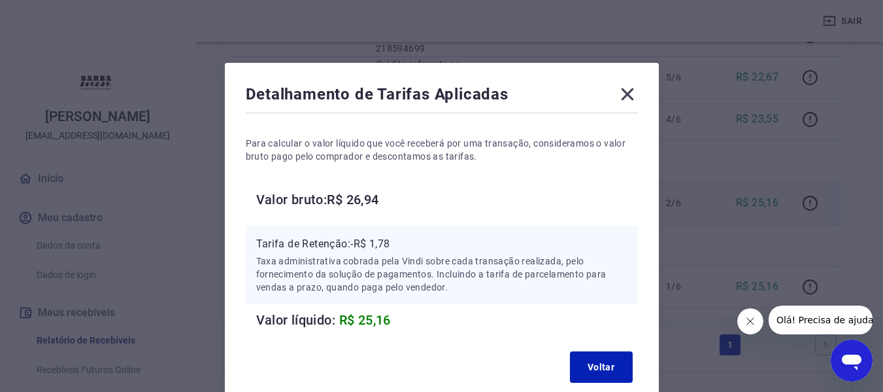
click at [628, 94] on icon at bounding box center [627, 94] width 12 height 12
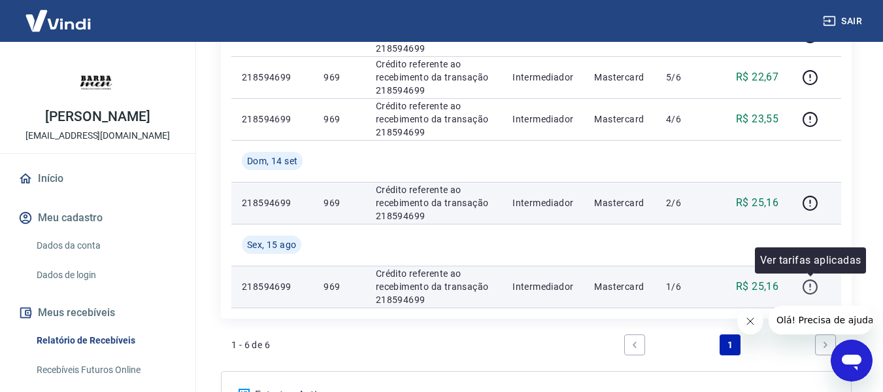
click at [811, 285] on icon "button" at bounding box center [809, 285] width 1 height 4
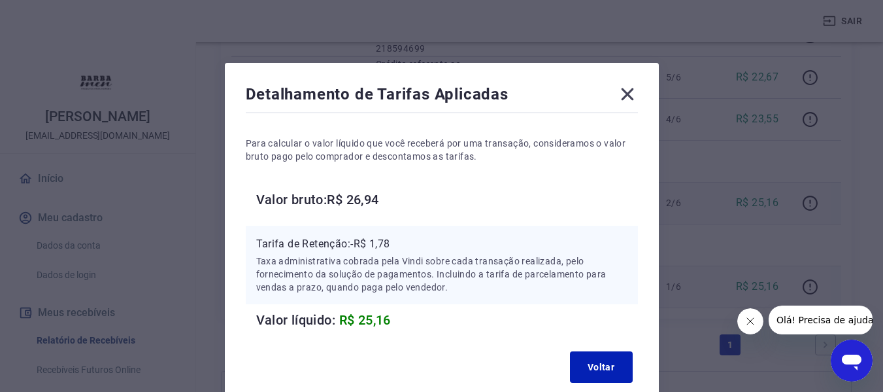
click at [632, 92] on icon at bounding box center [627, 94] width 21 height 21
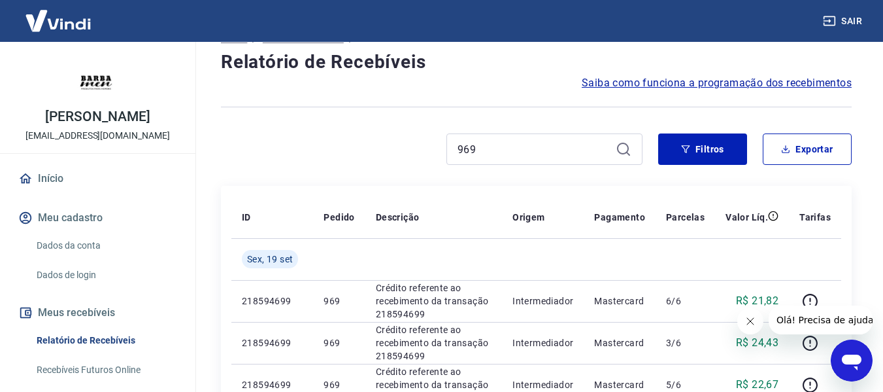
scroll to position [0, 0]
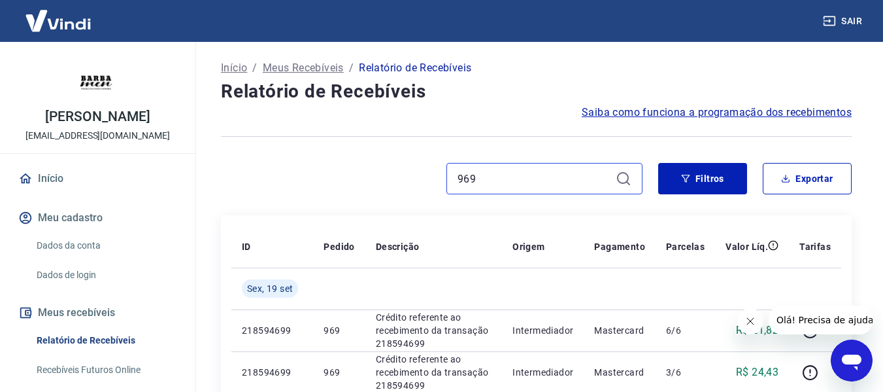
click at [472, 173] on input "969" at bounding box center [534, 179] width 153 height 20
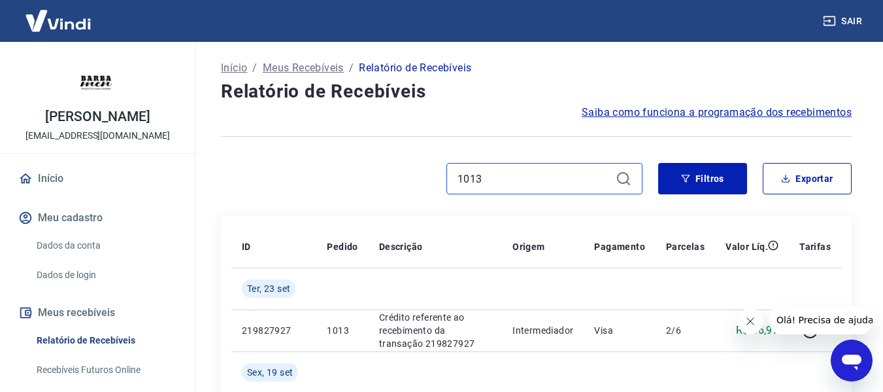
click at [478, 182] on input "1013" at bounding box center [534, 179] width 153 height 20
click at [471, 175] on input "1003" at bounding box center [534, 179] width 153 height 20
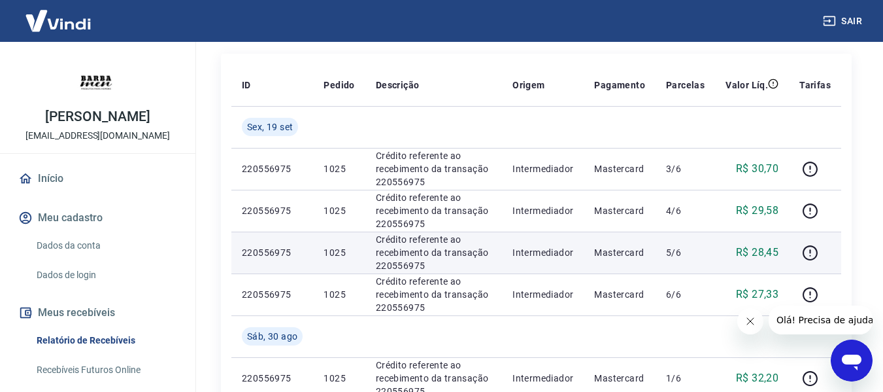
scroll to position [131, 0]
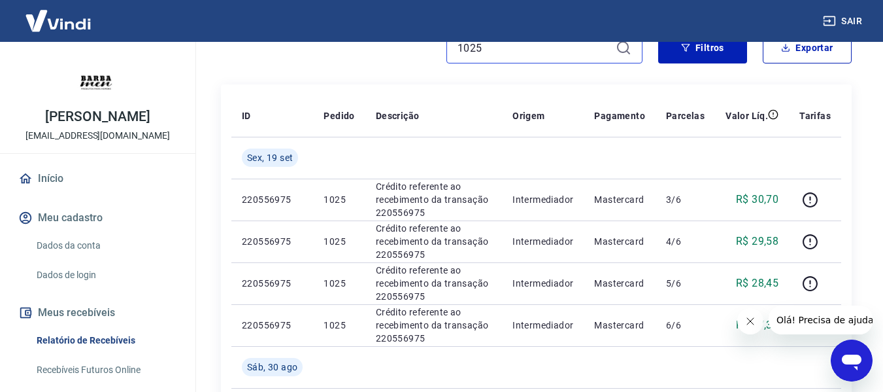
click at [469, 50] on input "1025" at bounding box center [534, 48] width 153 height 20
type input "1077"
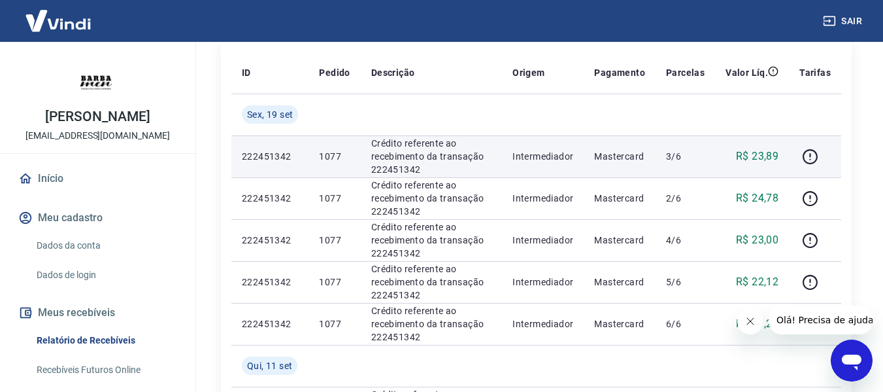
scroll to position [196, 0]
